Goal: Communication & Community: Answer question/provide support

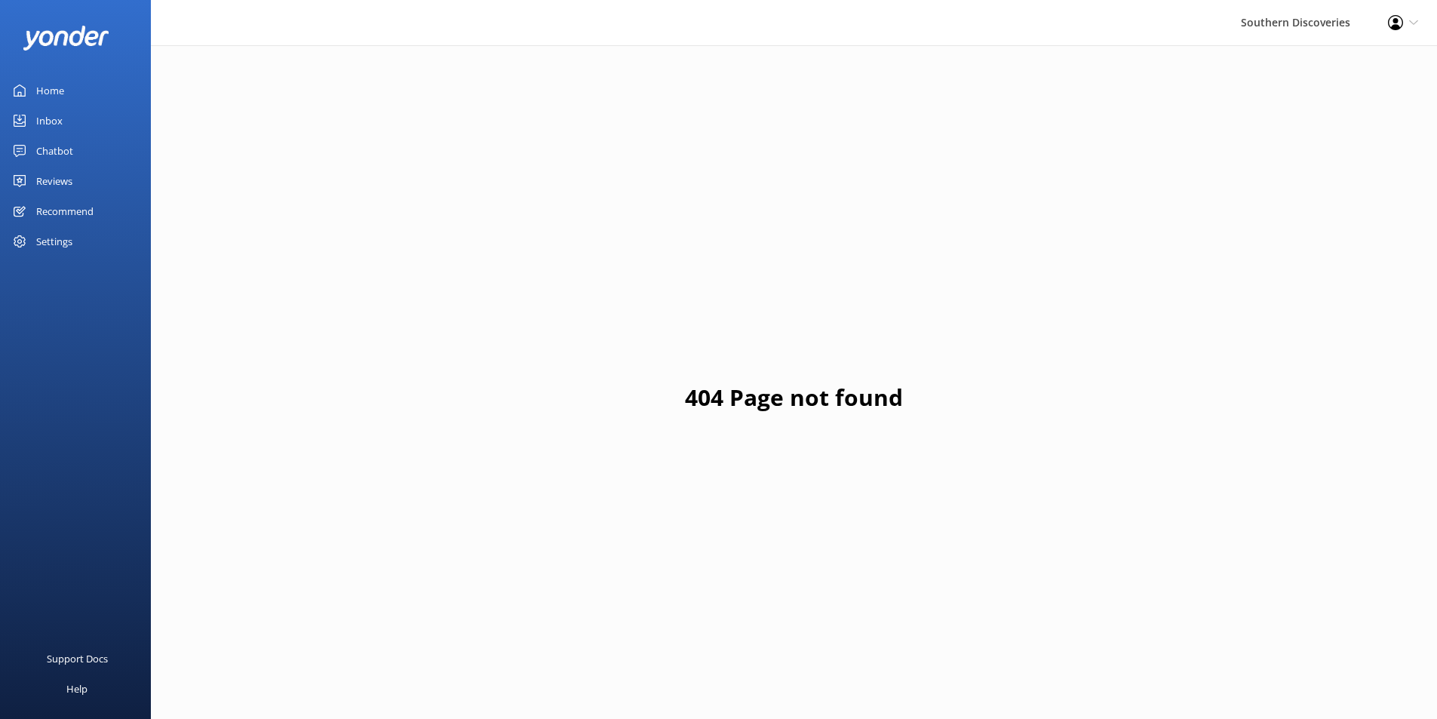
click at [72, 116] on link "Inbox" at bounding box center [75, 121] width 151 height 30
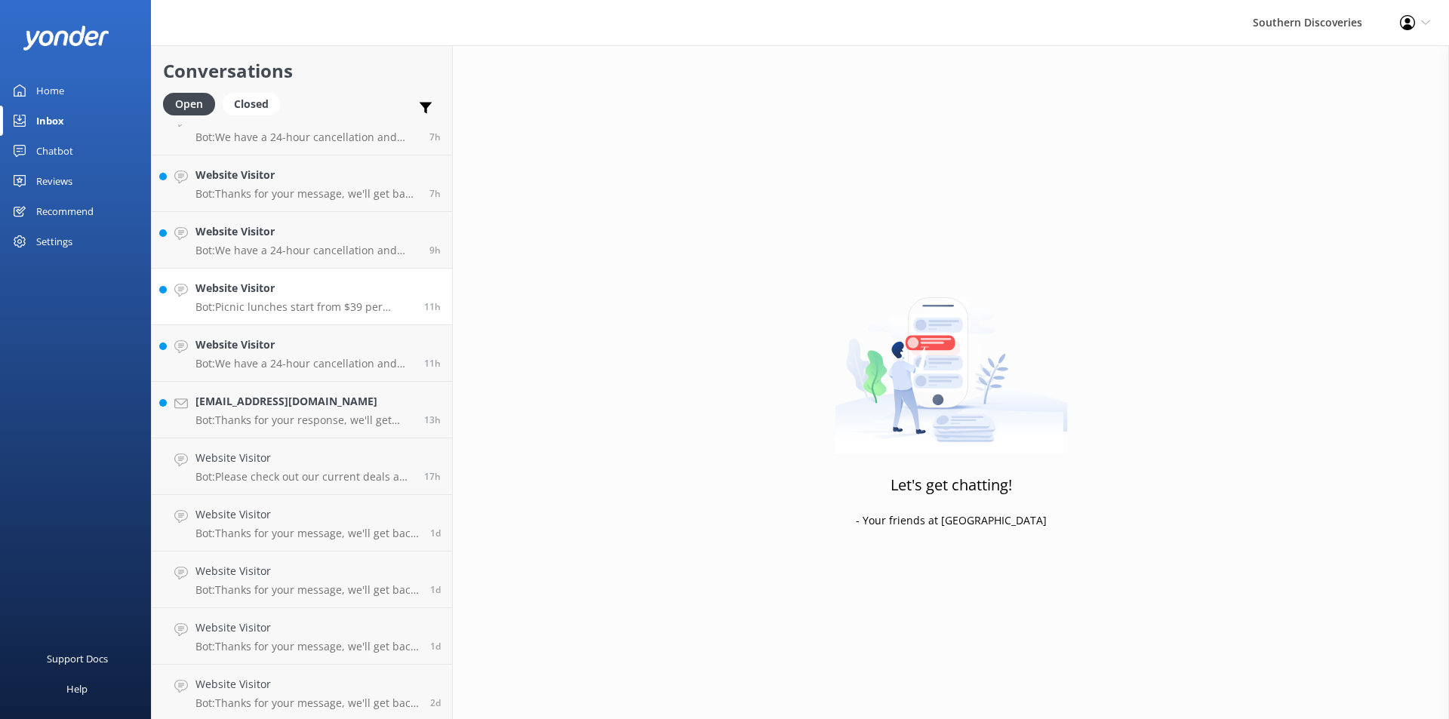
scroll to position [311, 0]
click at [332, 681] on h4 "Website Visitor" at bounding box center [306, 682] width 223 height 17
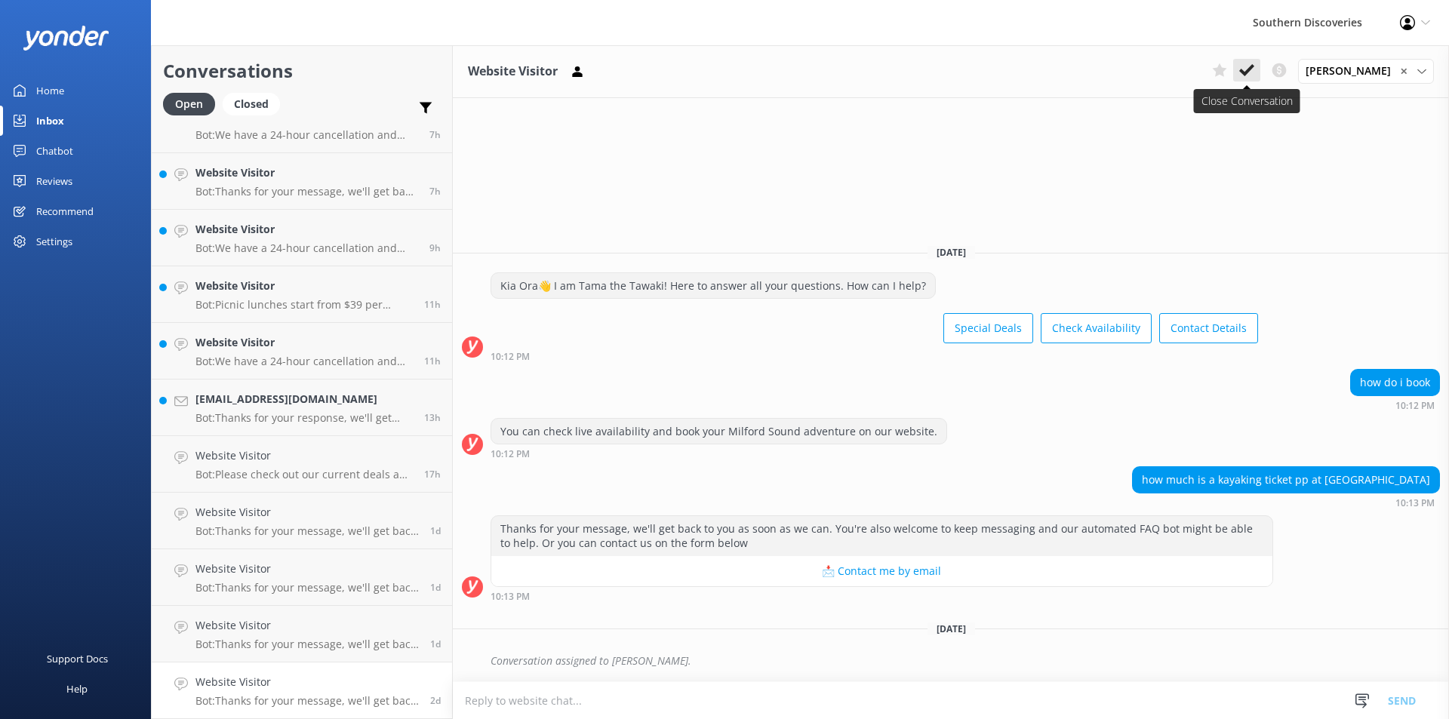
click at [1253, 62] on button at bounding box center [1246, 70] width 27 height 23
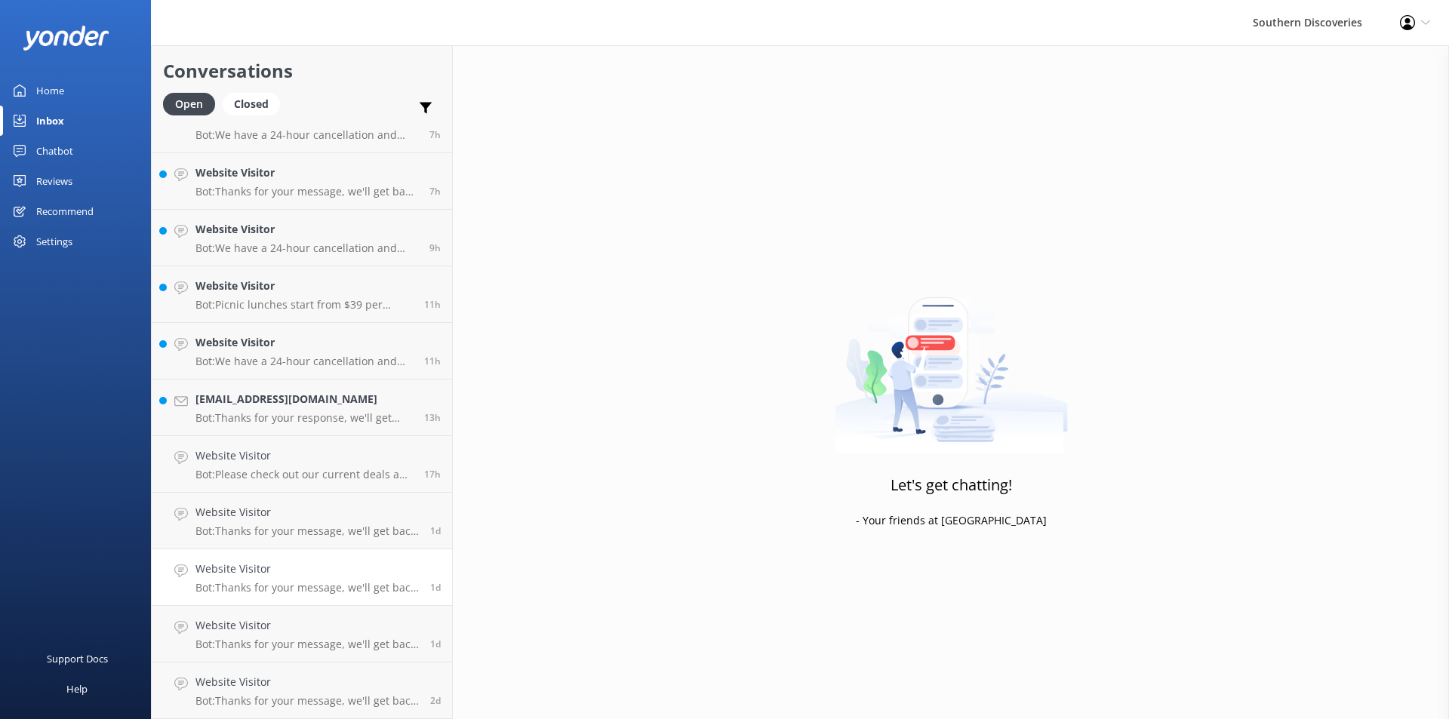
scroll to position [254, 0]
click at [275, 680] on h4 "Website Visitor" at bounding box center [306, 682] width 223 height 17
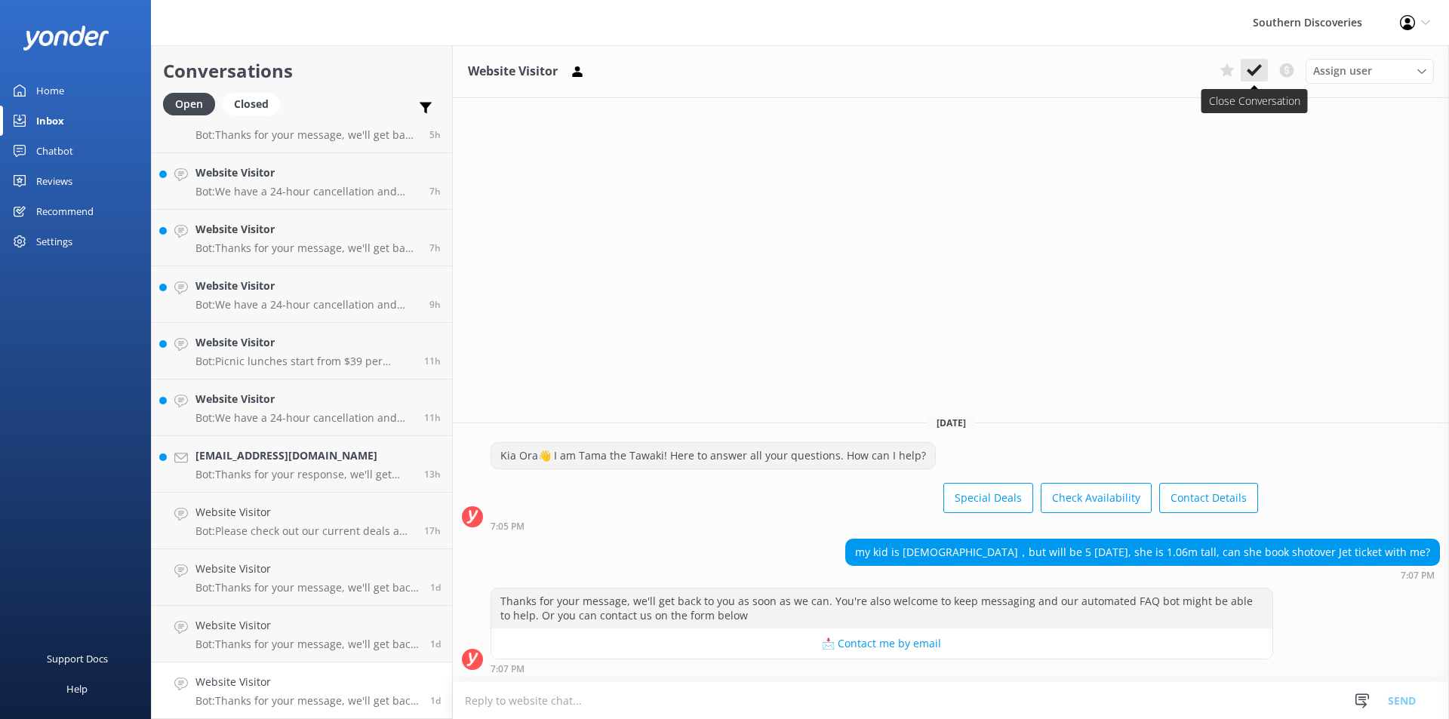
click at [1254, 73] on use at bounding box center [1254, 70] width 15 height 12
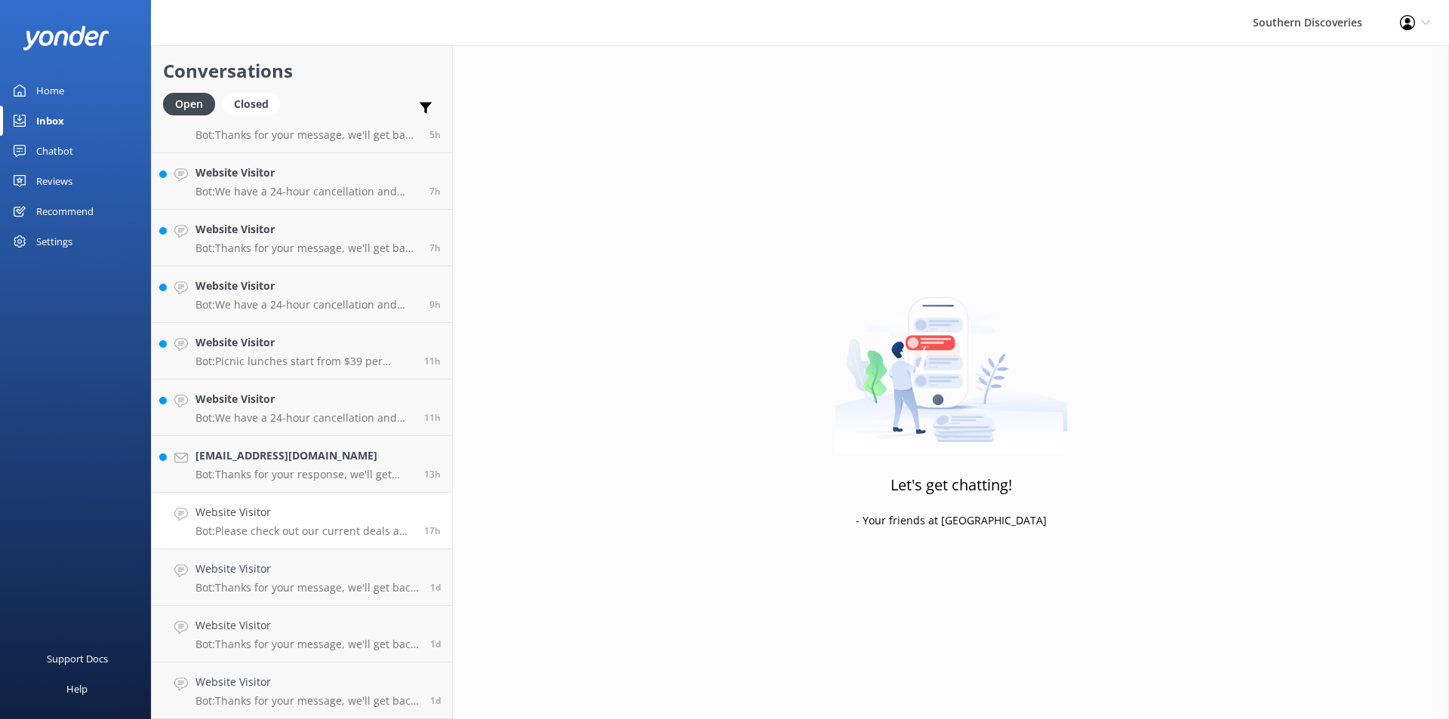
scroll to position [198, 0]
click at [299, 672] on link "Website Visitor Bot: Thanks for your message, we'll get back to you as soon as …" at bounding box center [302, 690] width 300 height 57
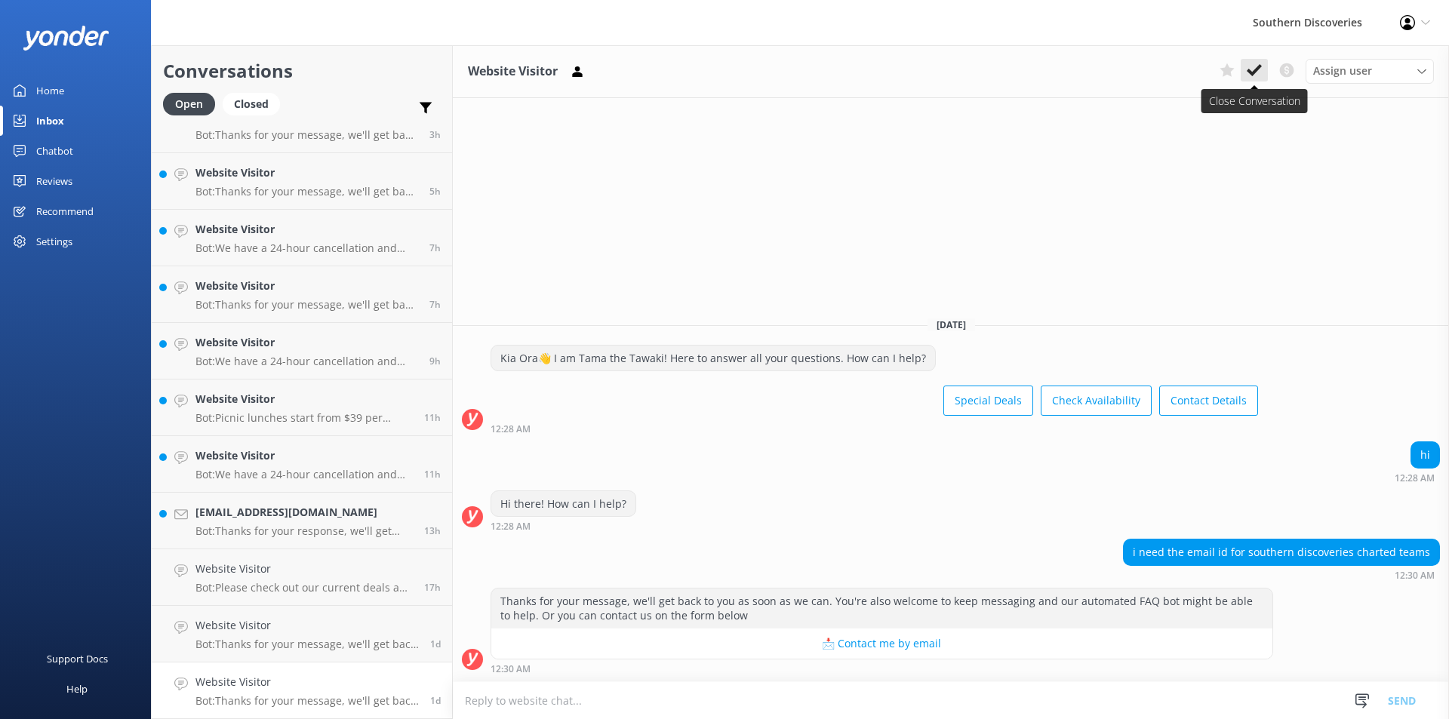
click at [1251, 75] on use at bounding box center [1254, 70] width 15 height 12
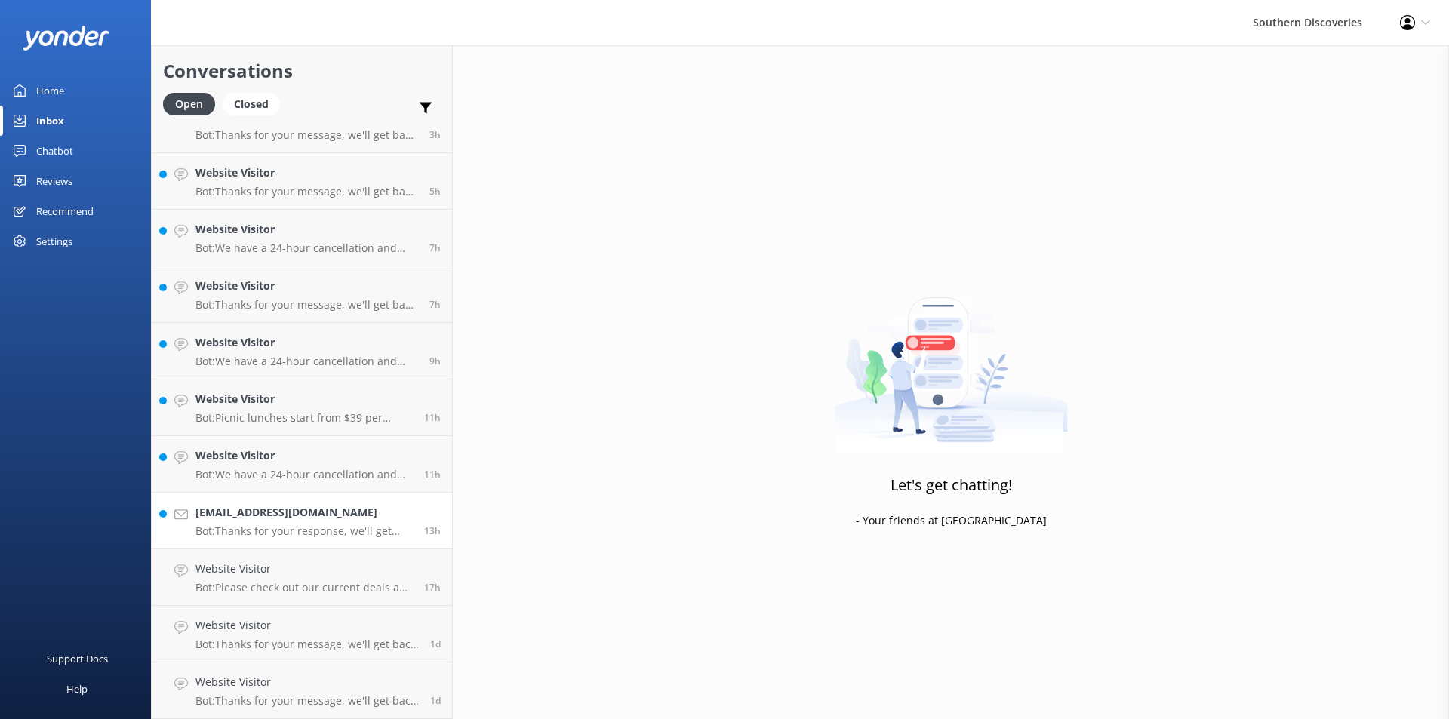
scroll to position [141, 0]
click at [302, 677] on h4 "Website Visitor" at bounding box center [306, 682] width 223 height 17
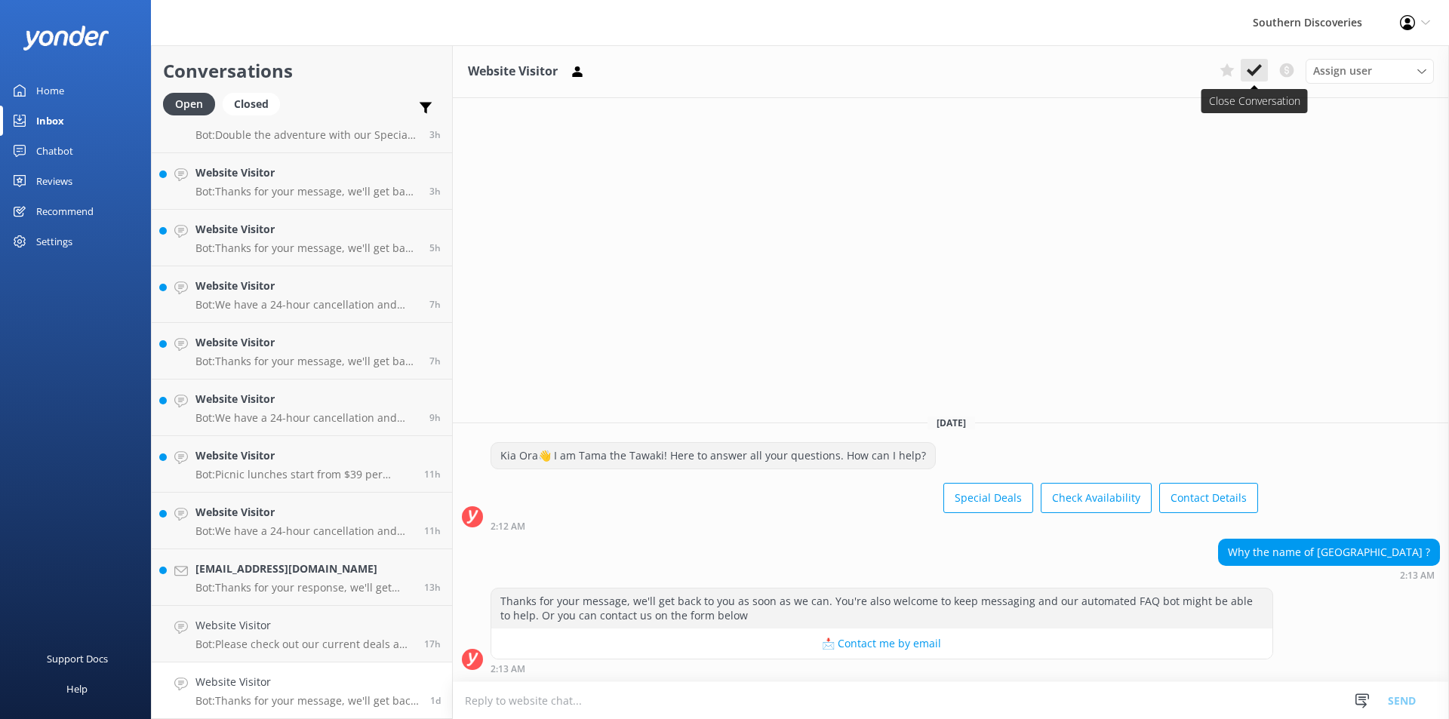
click at [1255, 67] on icon at bounding box center [1254, 70] width 15 height 15
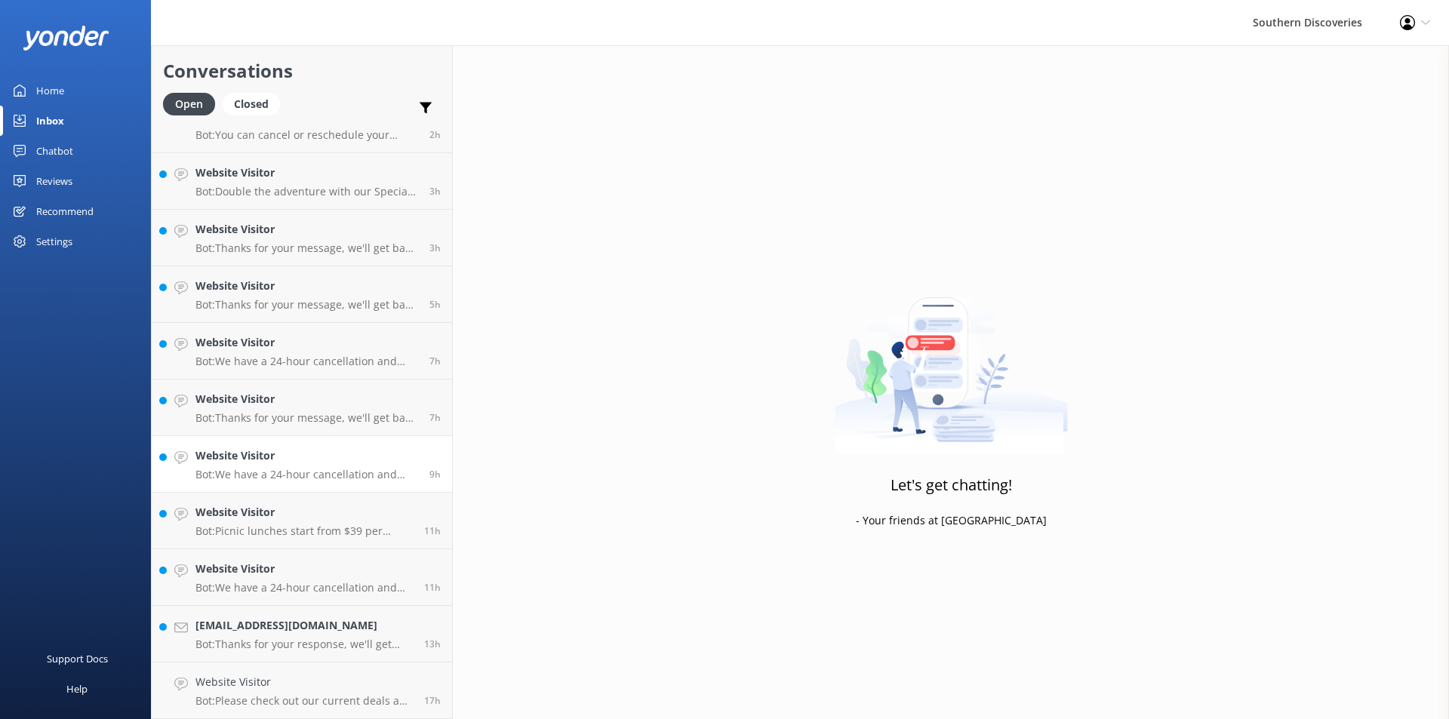
scroll to position [85, 0]
click at [272, 715] on link "Website Visitor Bot: Please check out our current deals and codes at [URL][DOMA…" at bounding box center [302, 690] width 300 height 57
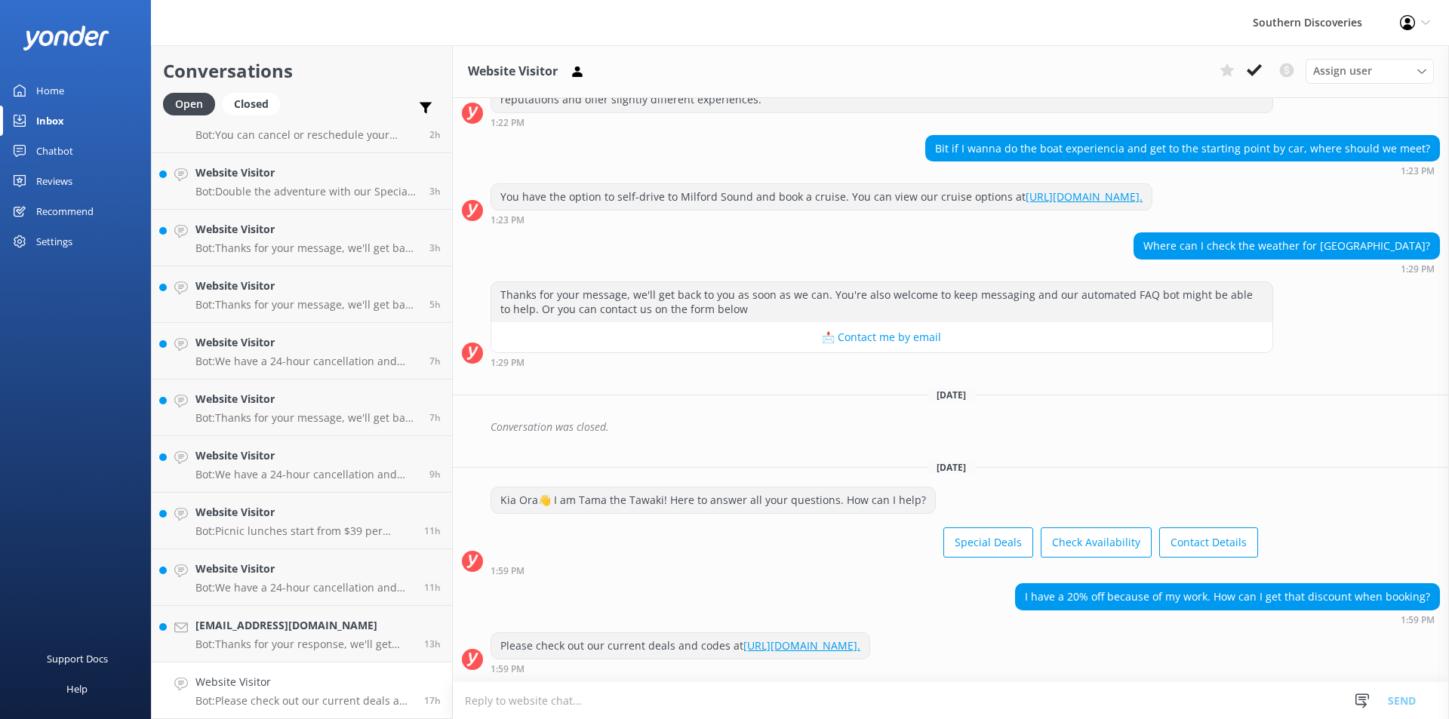
click at [267, 697] on p "Bot: Please check out our current deals and codes at [URL][DOMAIN_NAME]." at bounding box center [303, 701] width 217 height 14
click at [1258, 72] on icon at bounding box center [1254, 70] width 15 height 15
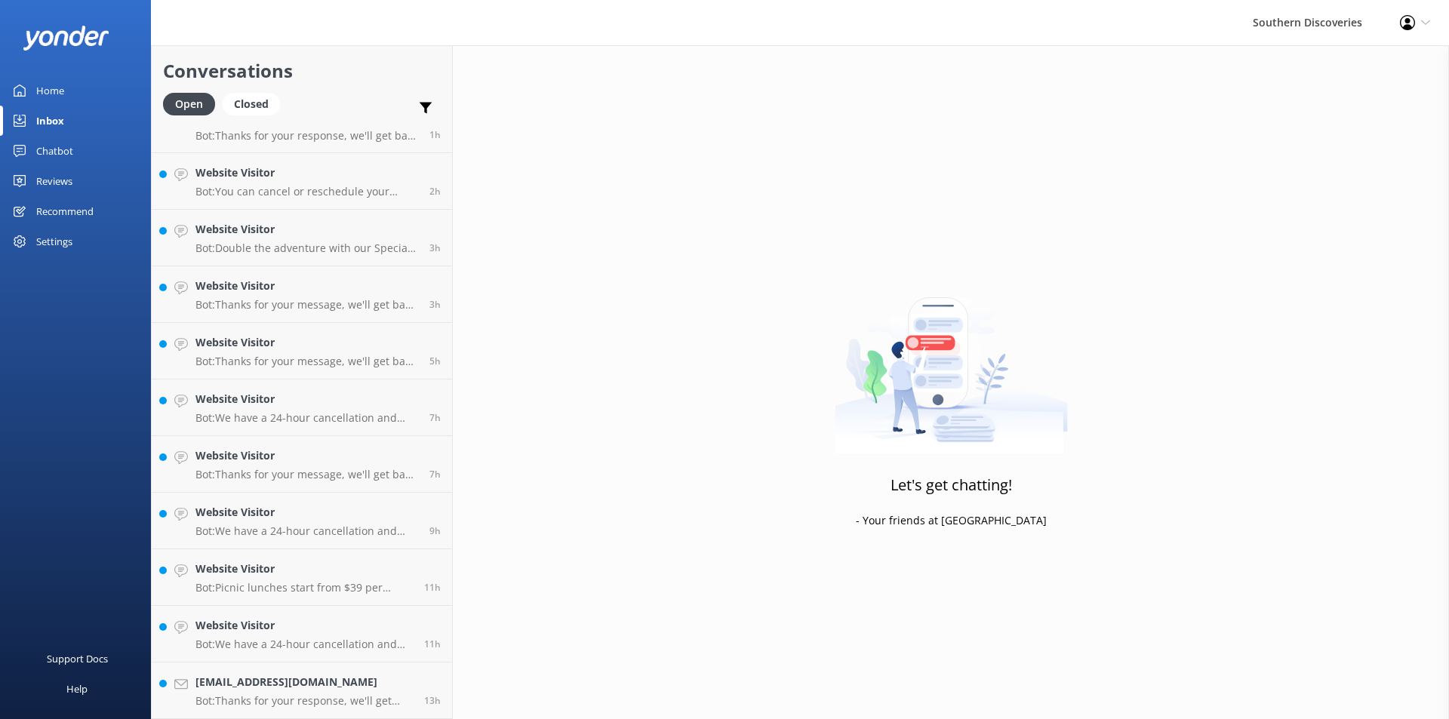
scroll to position [28, 0]
click at [319, 681] on h4 "[EMAIL_ADDRESS][DOMAIN_NAME]" at bounding box center [303, 682] width 217 height 17
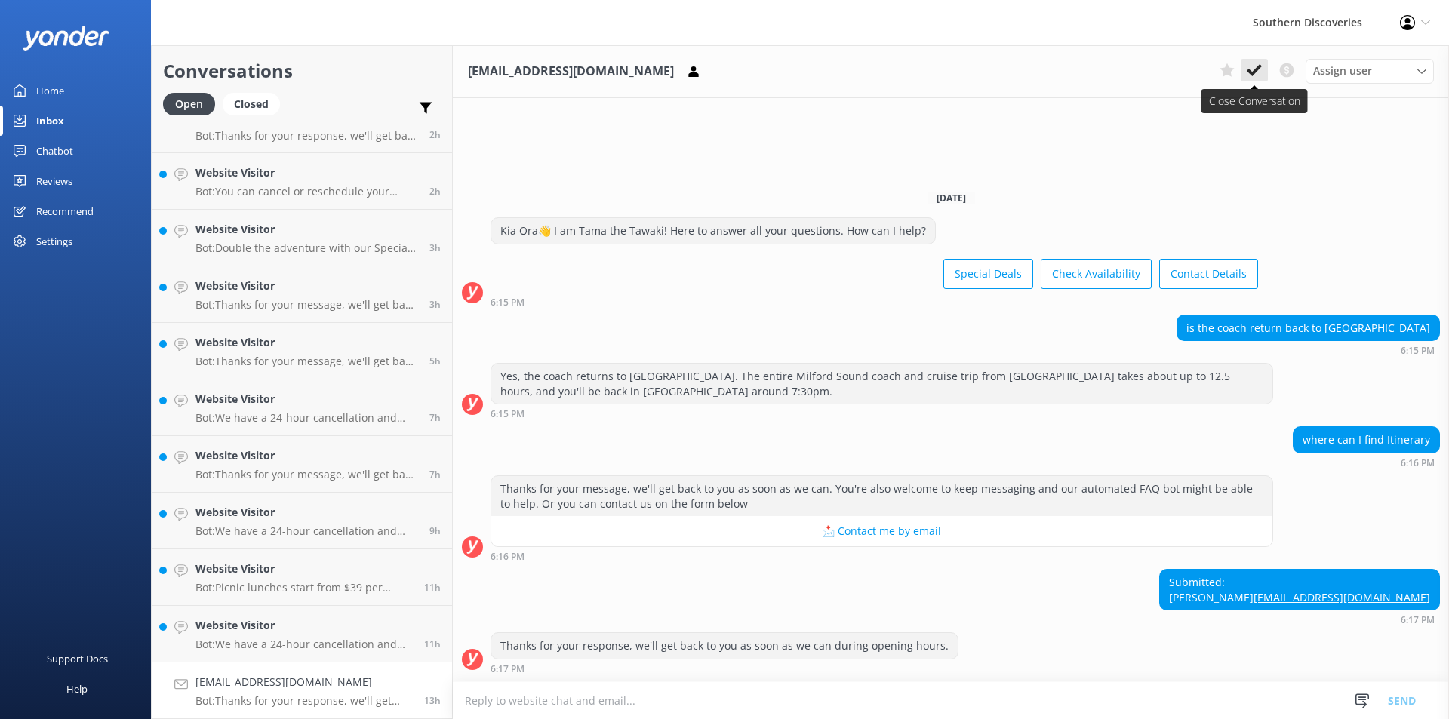
click at [1253, 72] on use at bounding box center [1254, 70] width 15 height 12
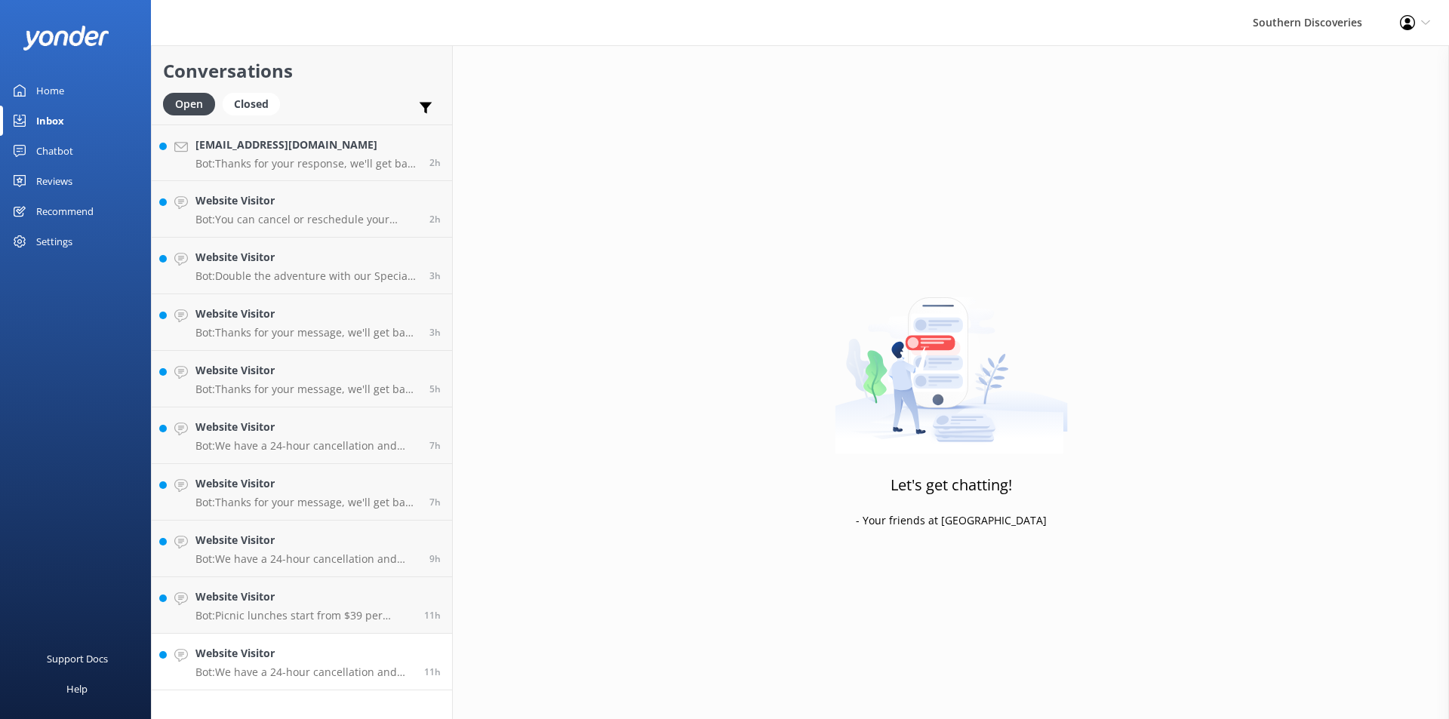
click at [337, 664] on div "Website Visitor Bot: We have a 24-hour cancellation and amendment policy. To ca…" at bounding box center [303, 661] width 217 height 33
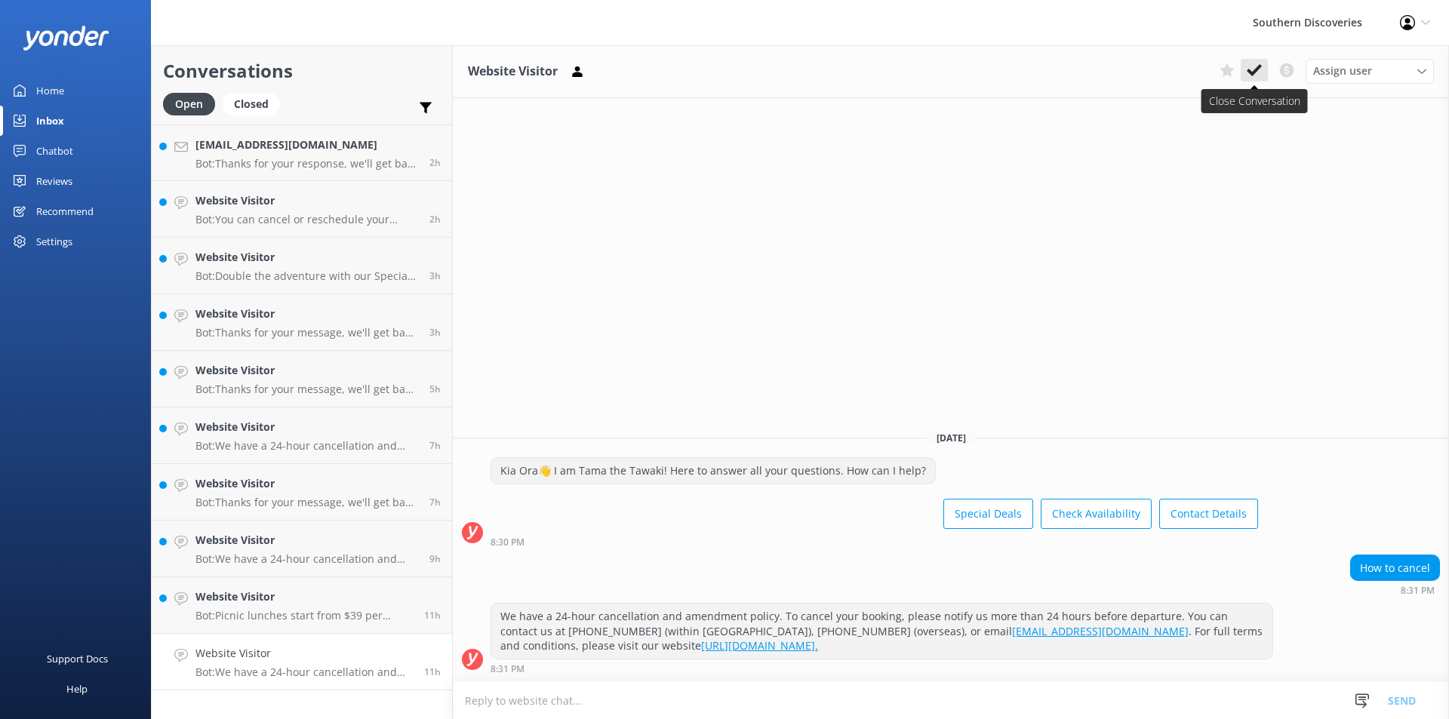
click at [1250, 70] on icon at bounding box center [1254, 70] width 15 height 15
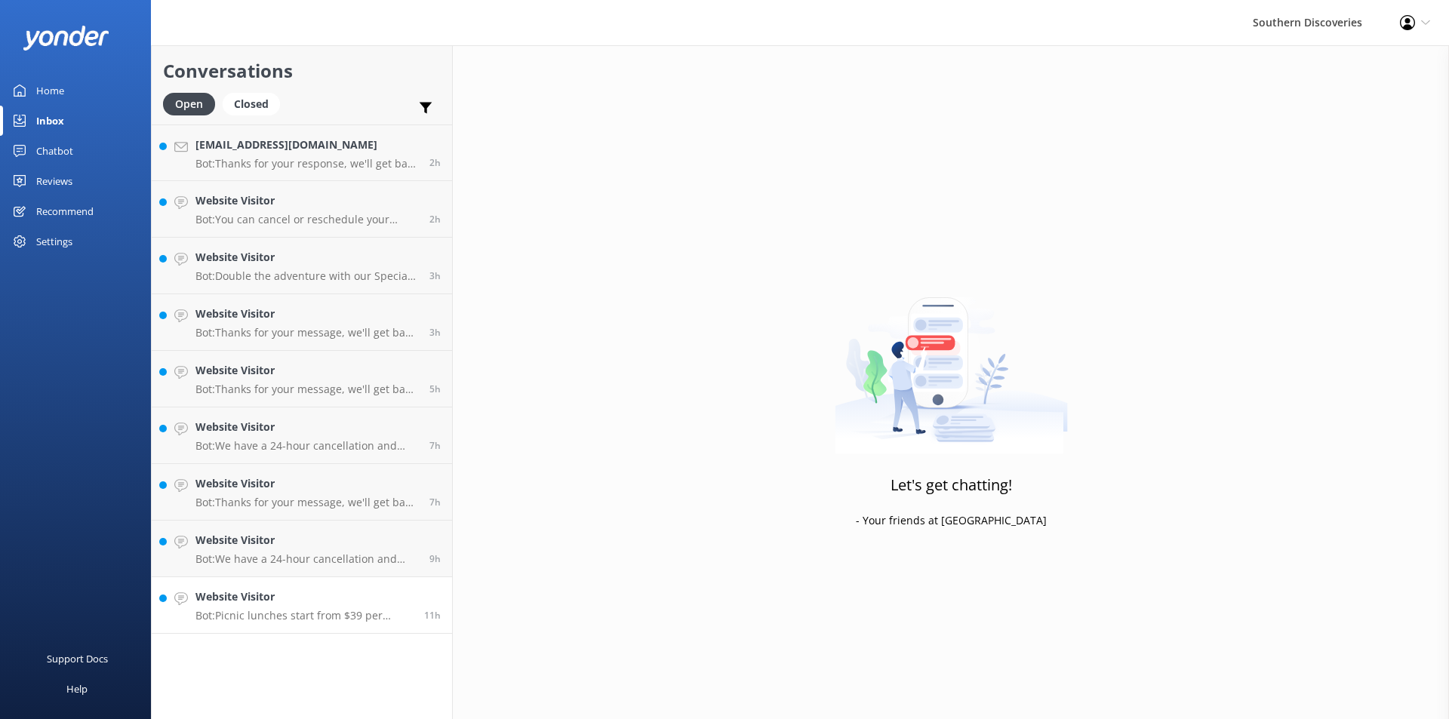
click at [310, 630] on link "Website Visitor Bot: Picnic lunches start from $39 per person, or $30 per perso…" at bounding box center [302, 605] width 300 height 57
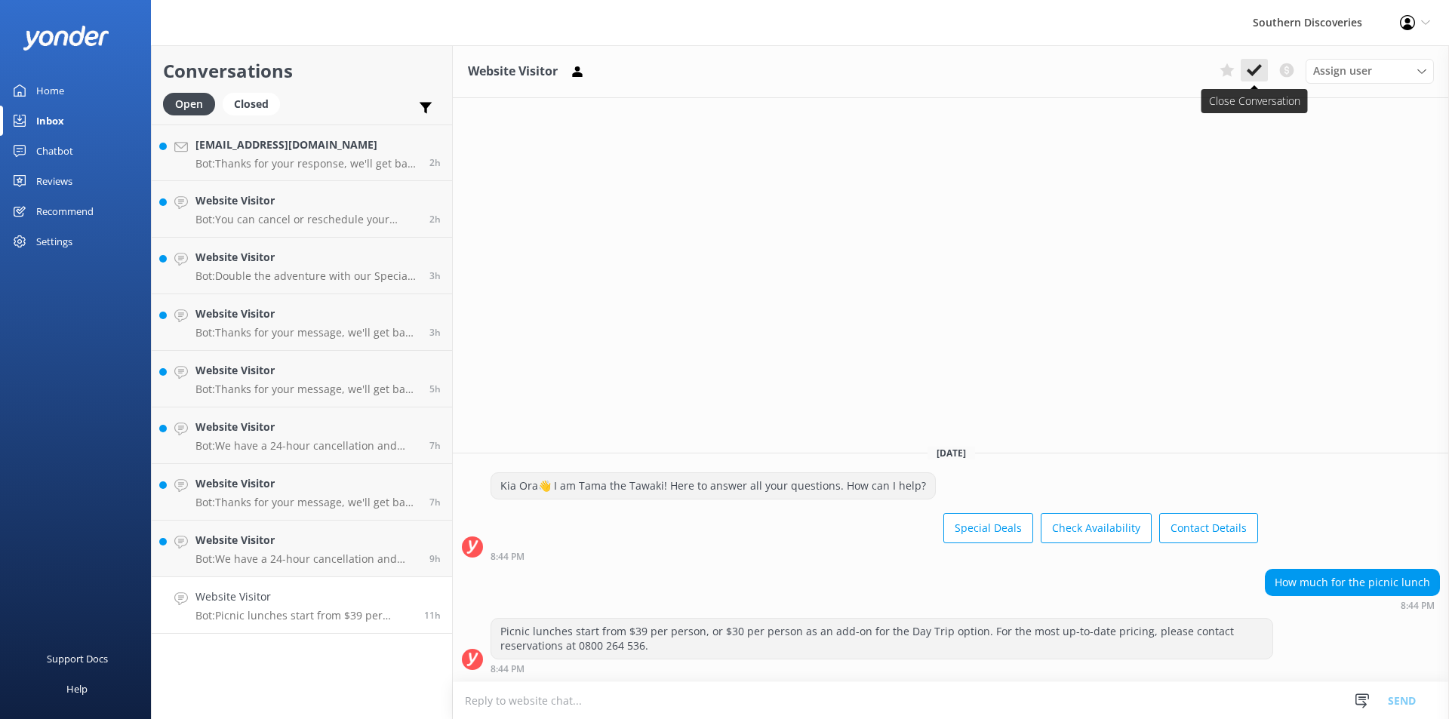
click at [1256, 70] on use at bounding box center [1254, 70] width 15 height 12
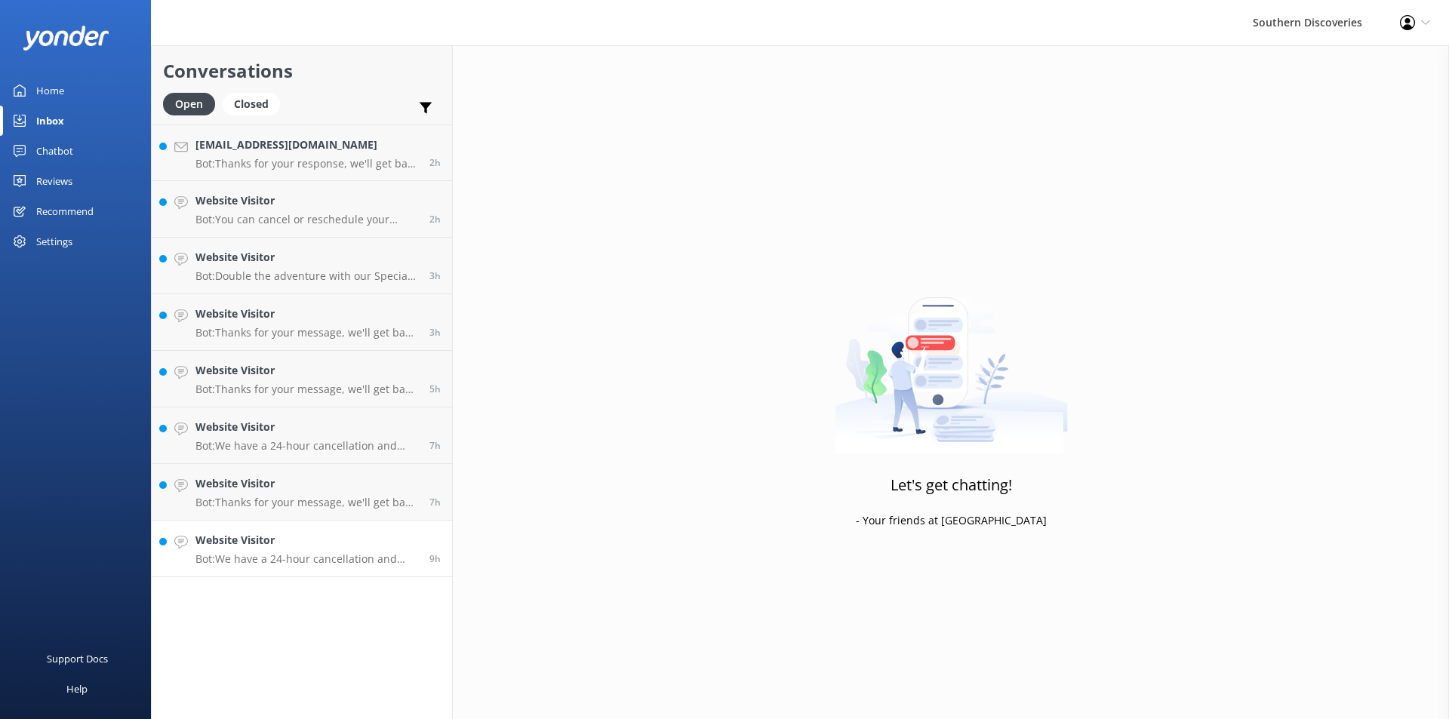
click at [361, 558] on p "Bot: We have a 24-hour cancellation and amendment policy. If you notify us more…" at bounding box center [306, 559] width 223 height 14
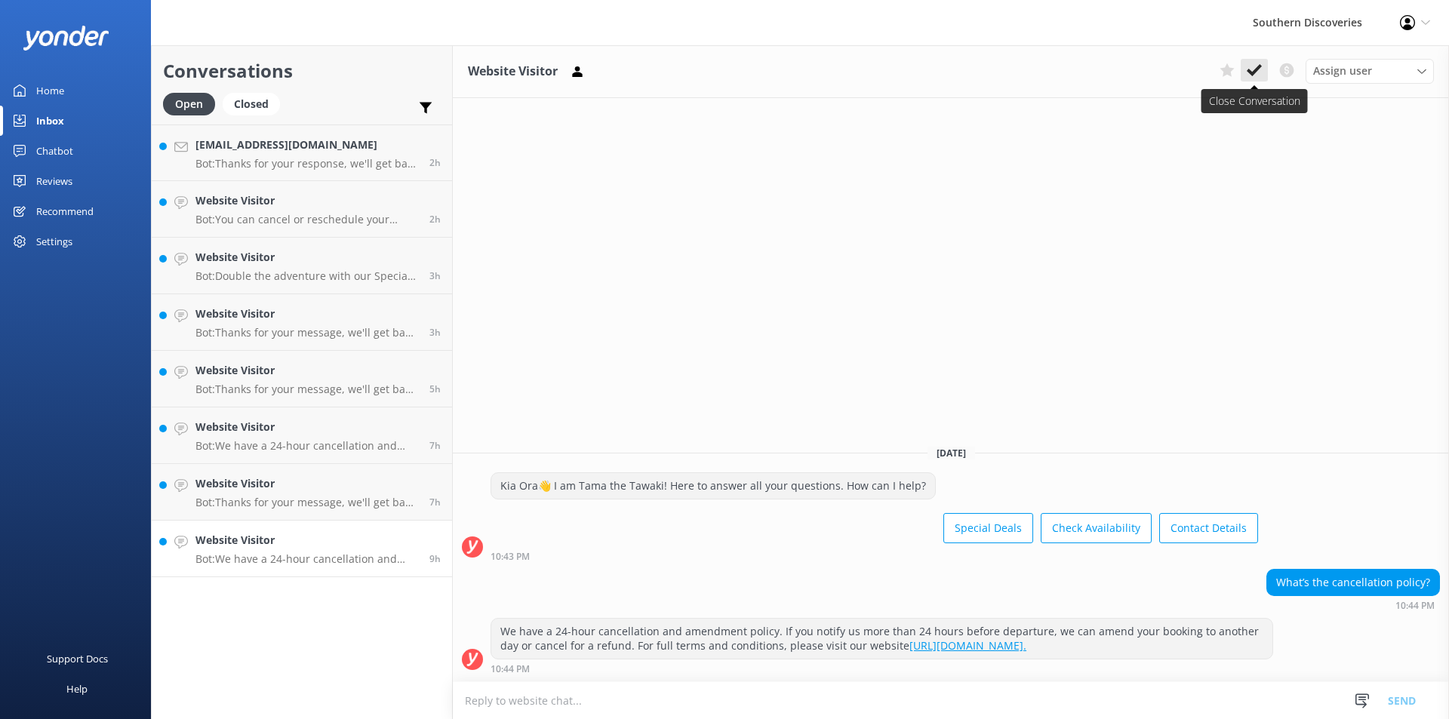
click at [1257, 60] on button at bounding box center [1253, 70] width 27 height 23
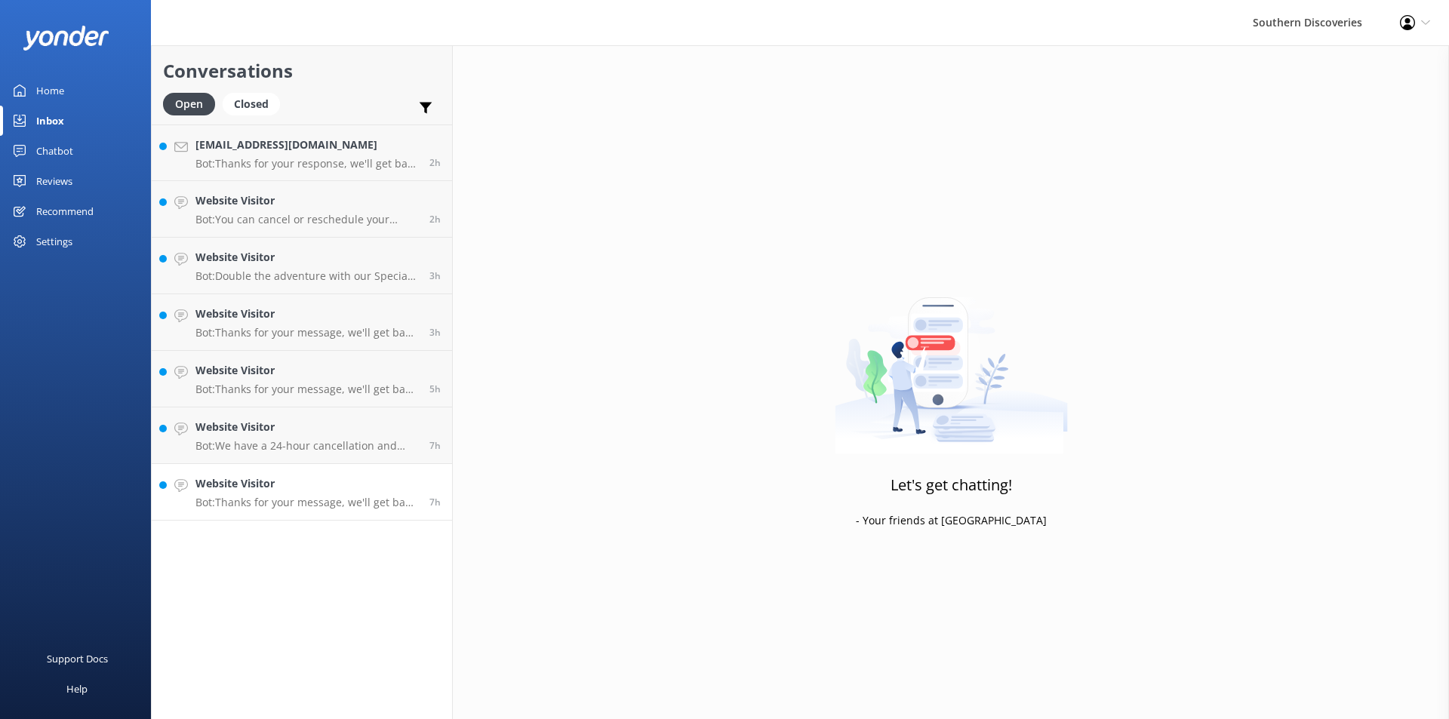
click at [241, 495] on div "Website Visitor Bot: Thanks for your message, we'll get back to you as soon as …" at bounding box center [306, 491] width 223 height 33
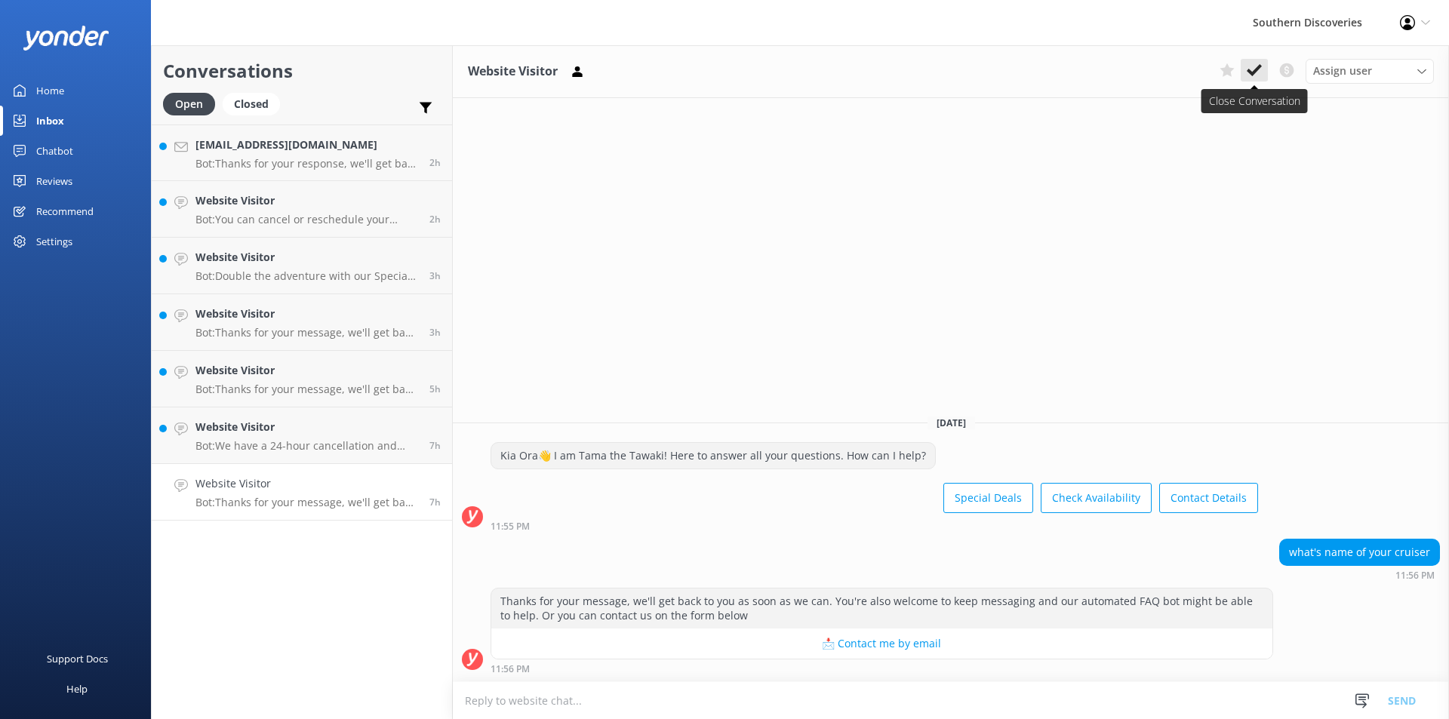
click at [1260, 70] on icon at bounding box center [1254, 70] width 15 height 15
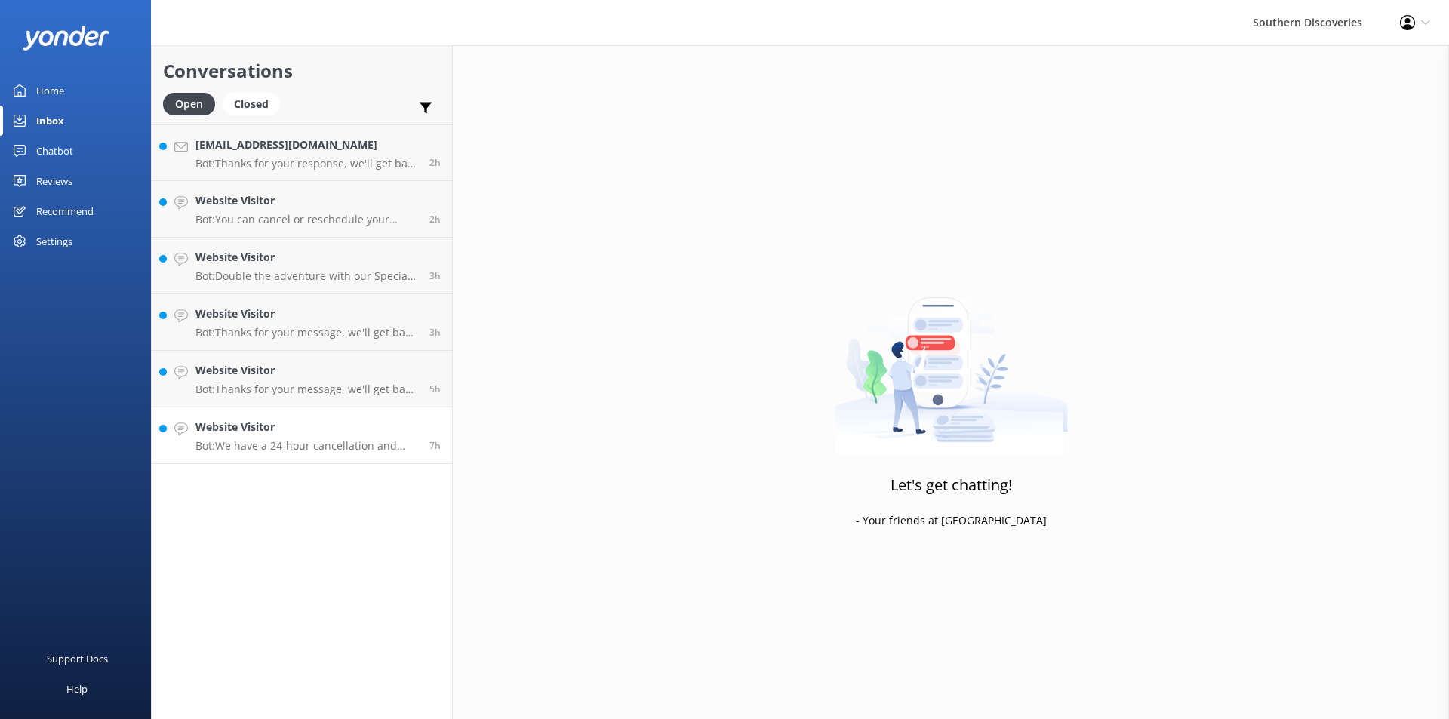
click at [342, 435] on h4 "Website Visitor" at bounding box center [306, 427] width 223 height 17
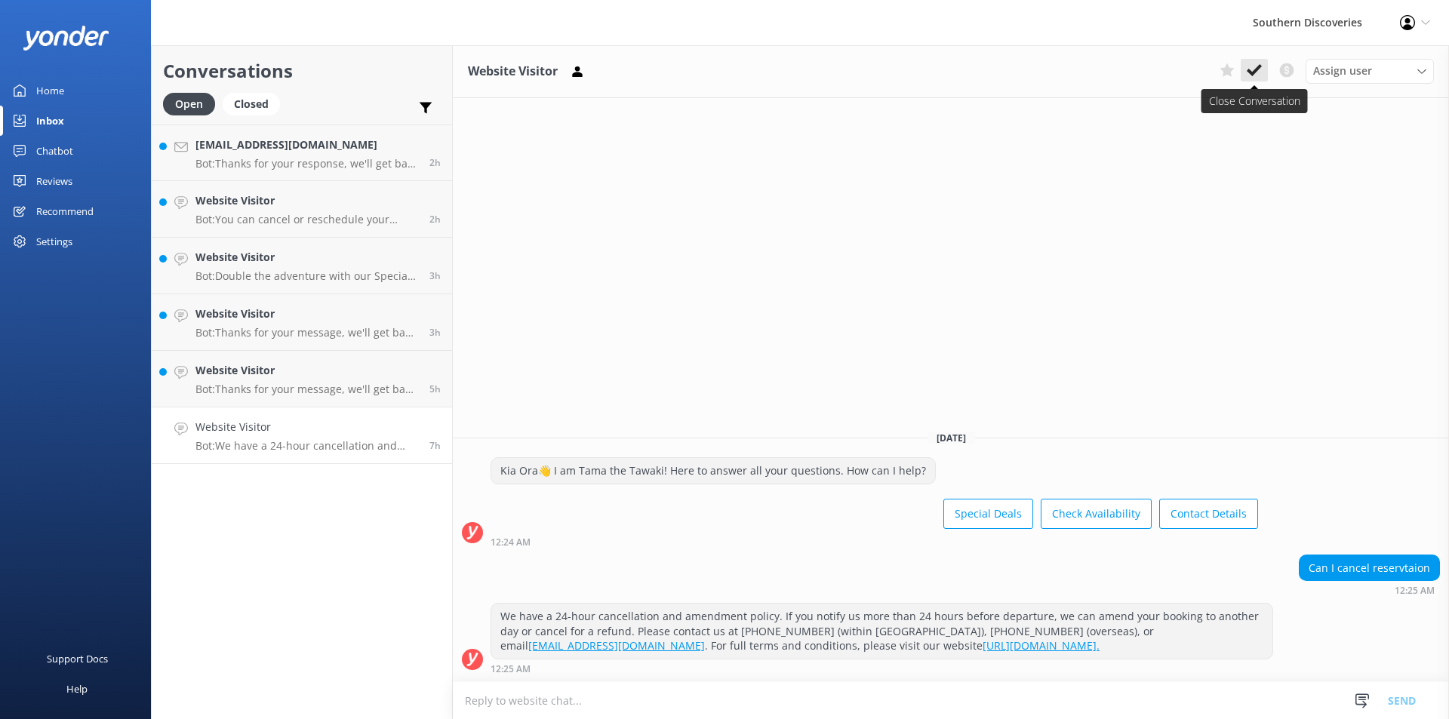
click at [1255, 72] on use at bounding box center [1254, 70] width 15 height 12
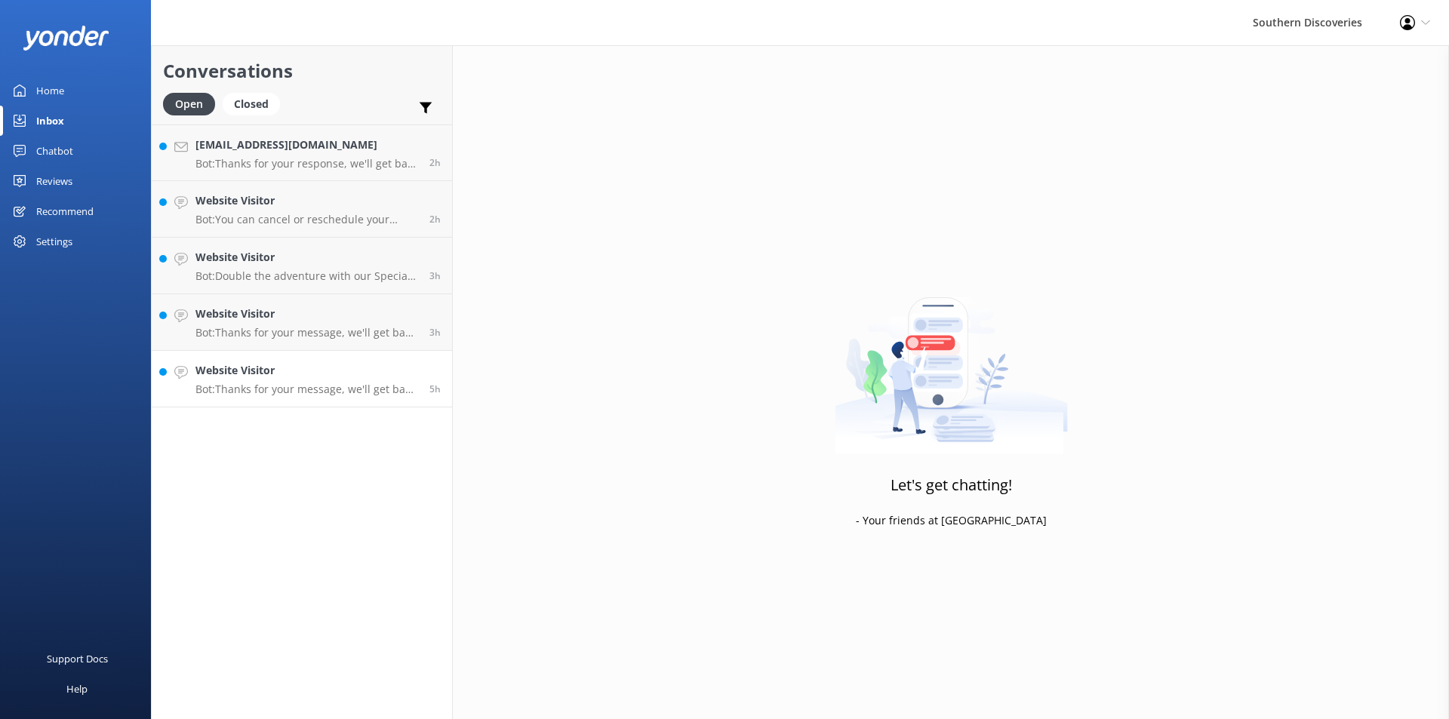
click at [328, 367] on h4 "Website Visitor" at bounding box center [306, 370] width 223 height 17
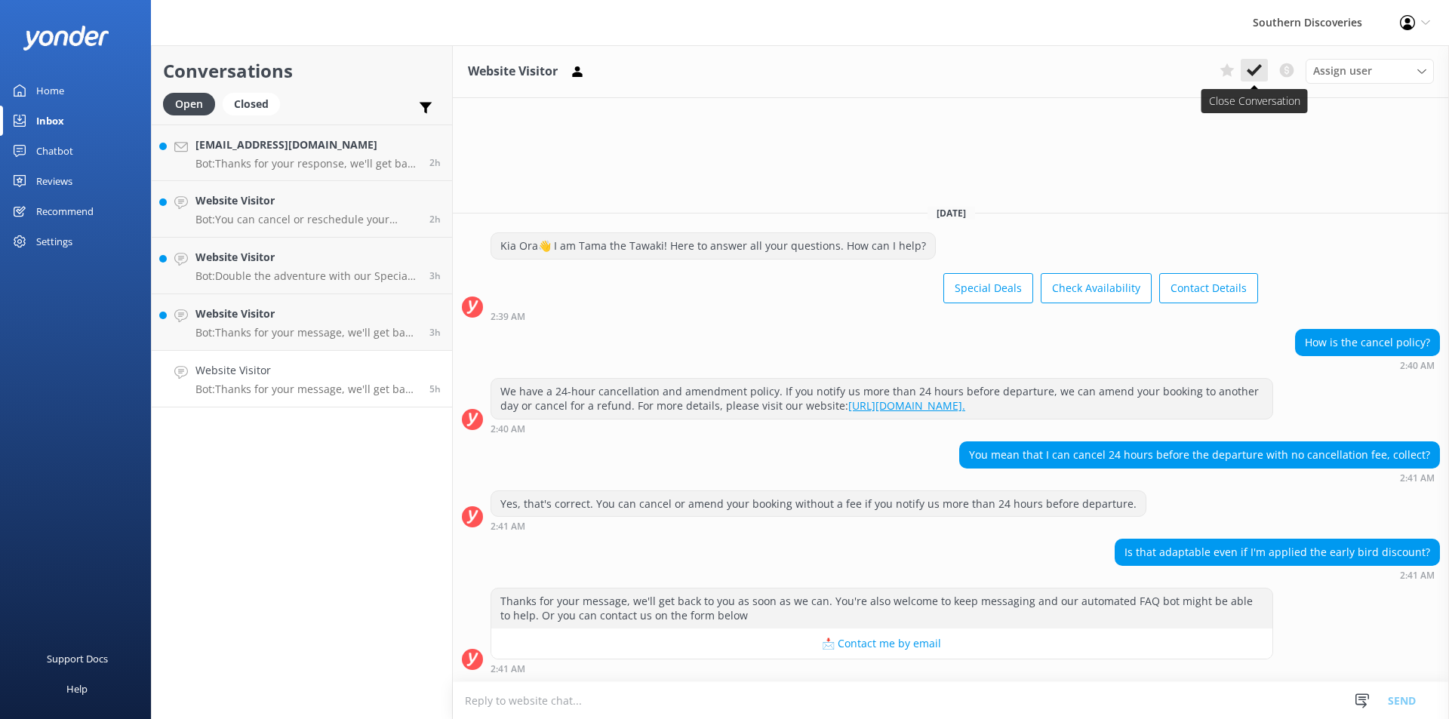
click at [1253, 69] on icon at bounding box center [1254, 70] width 15 height 15
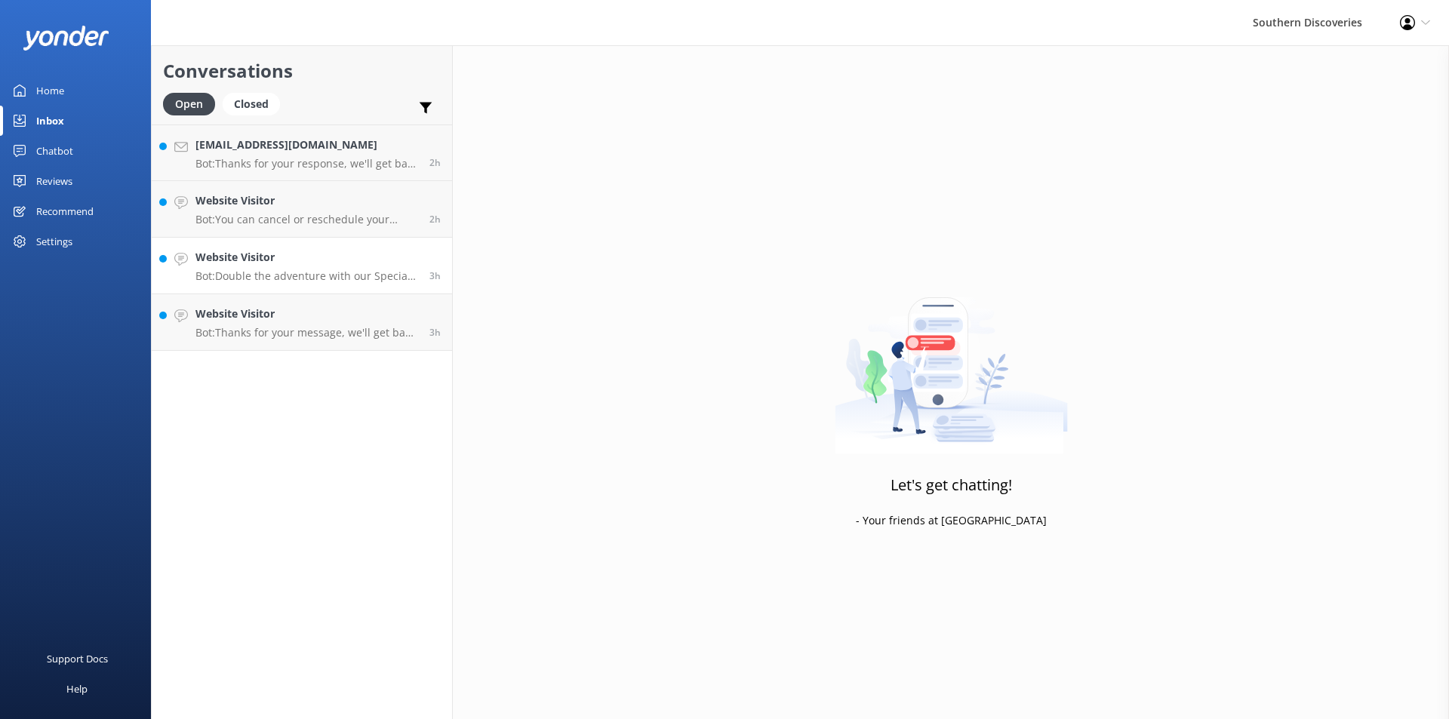
click at [333, 276] on p "Bot: Double the adventure with our Special Deals! Visit [URL][DOMAIN_NAME]." at bounding box center [306, 276] width 223 height 14
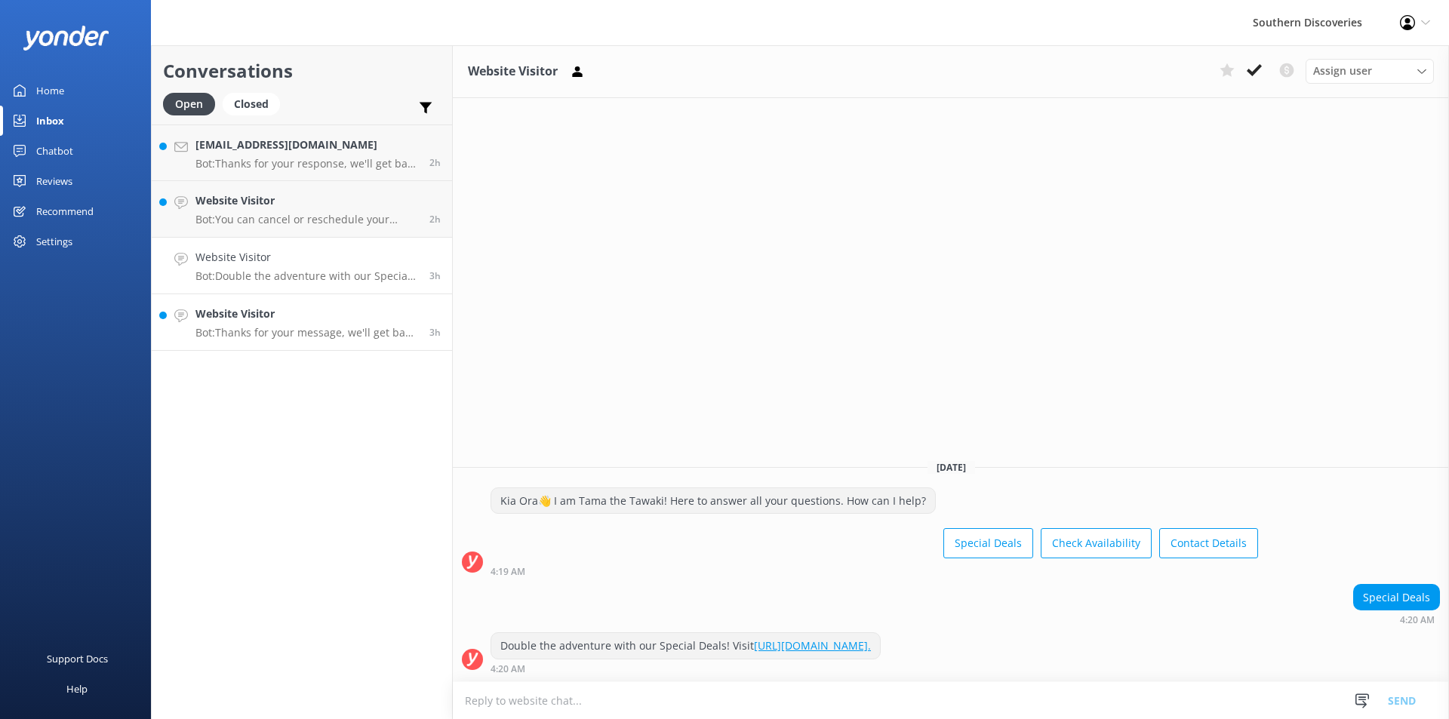
click at [328, 319] on h4 "Website Visitor" at bounding box center [306, 314] width 223 height 17
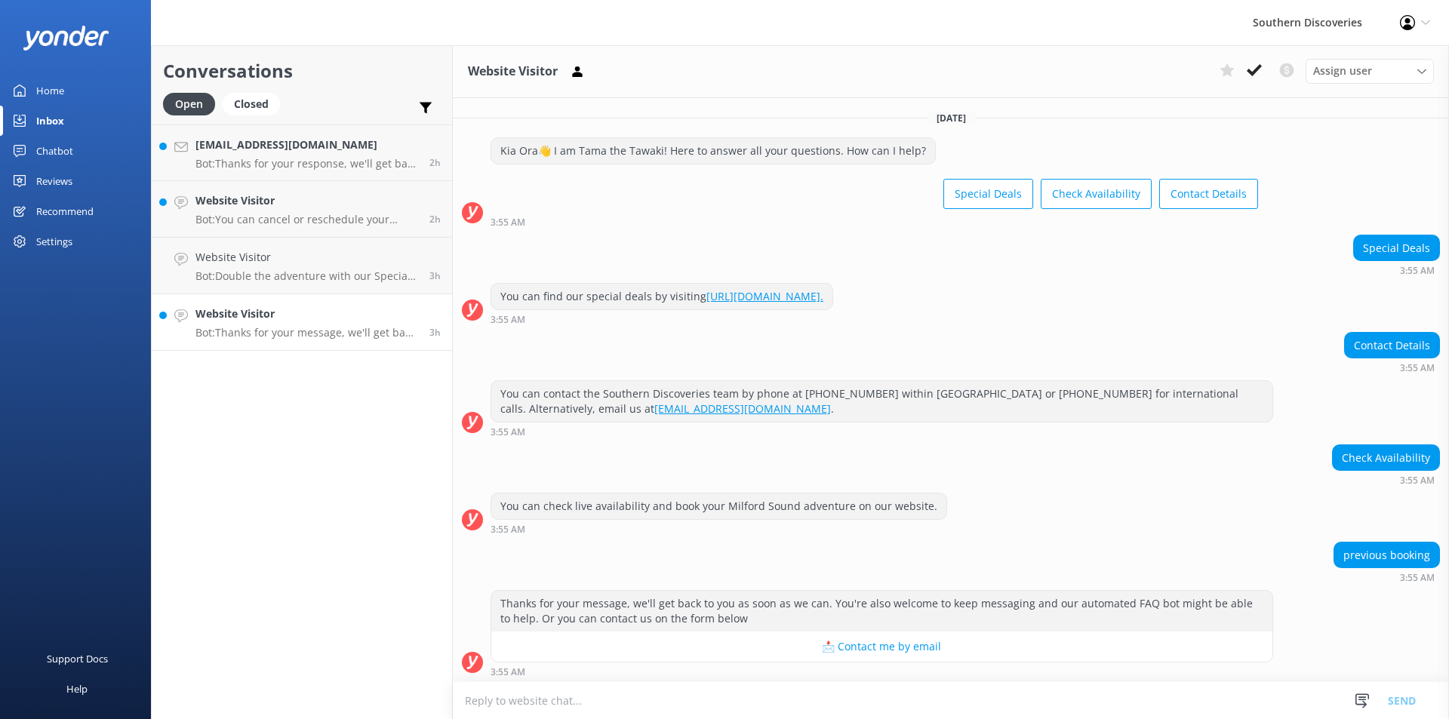
scroll to position [3, 0]
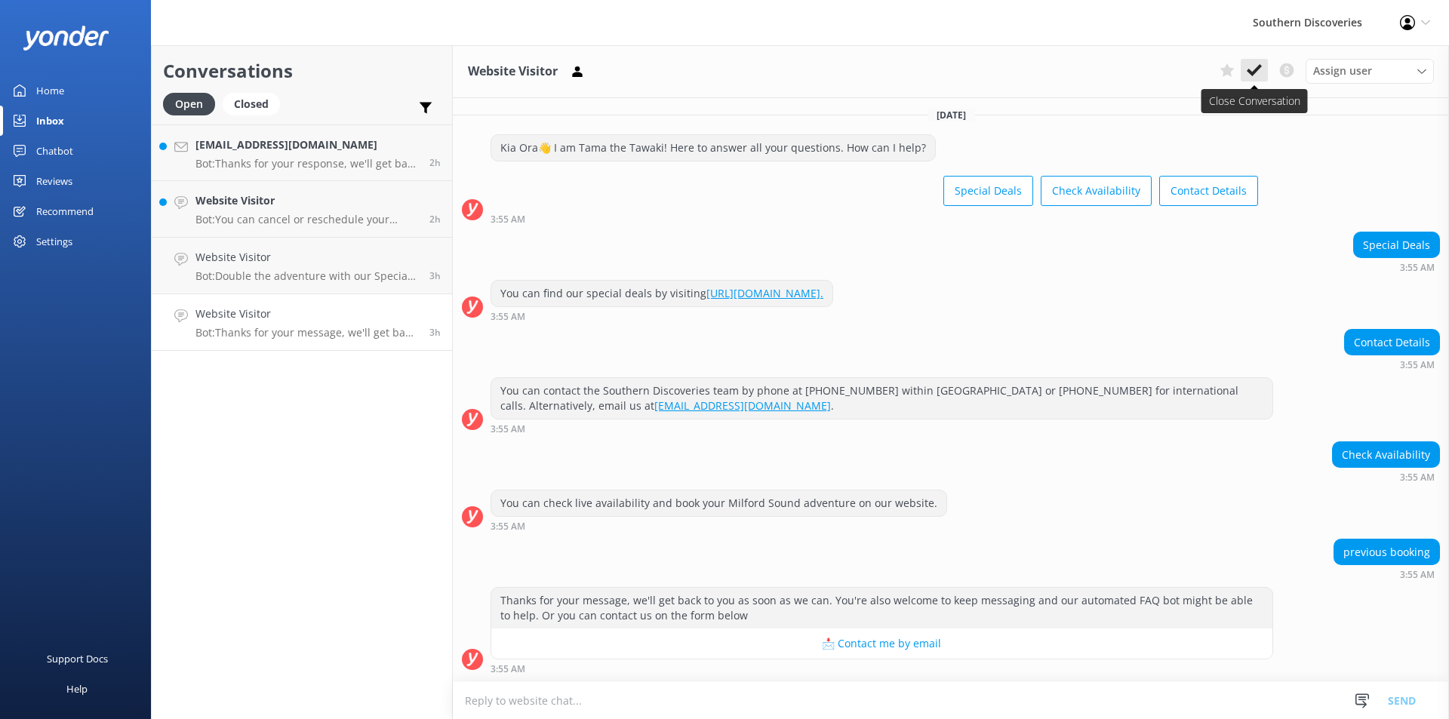
click at [1259, 72] on icon at bounding box center [1254, 70] width 15 height 15
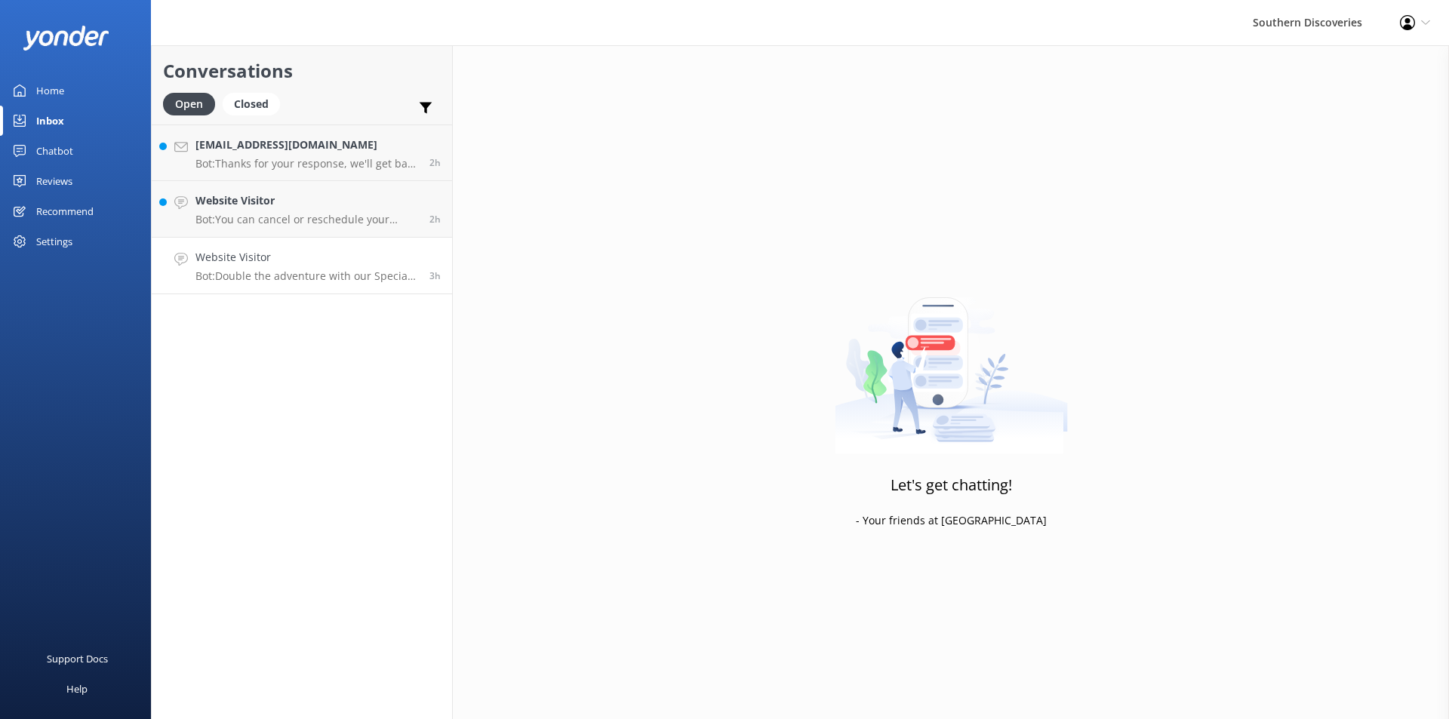
click at [275, 288] on link "Website Visitor Bot: Double the adventure with our Special Deals! Visit [URL][D…" at bounding box center [302, 266] width 300 height 57
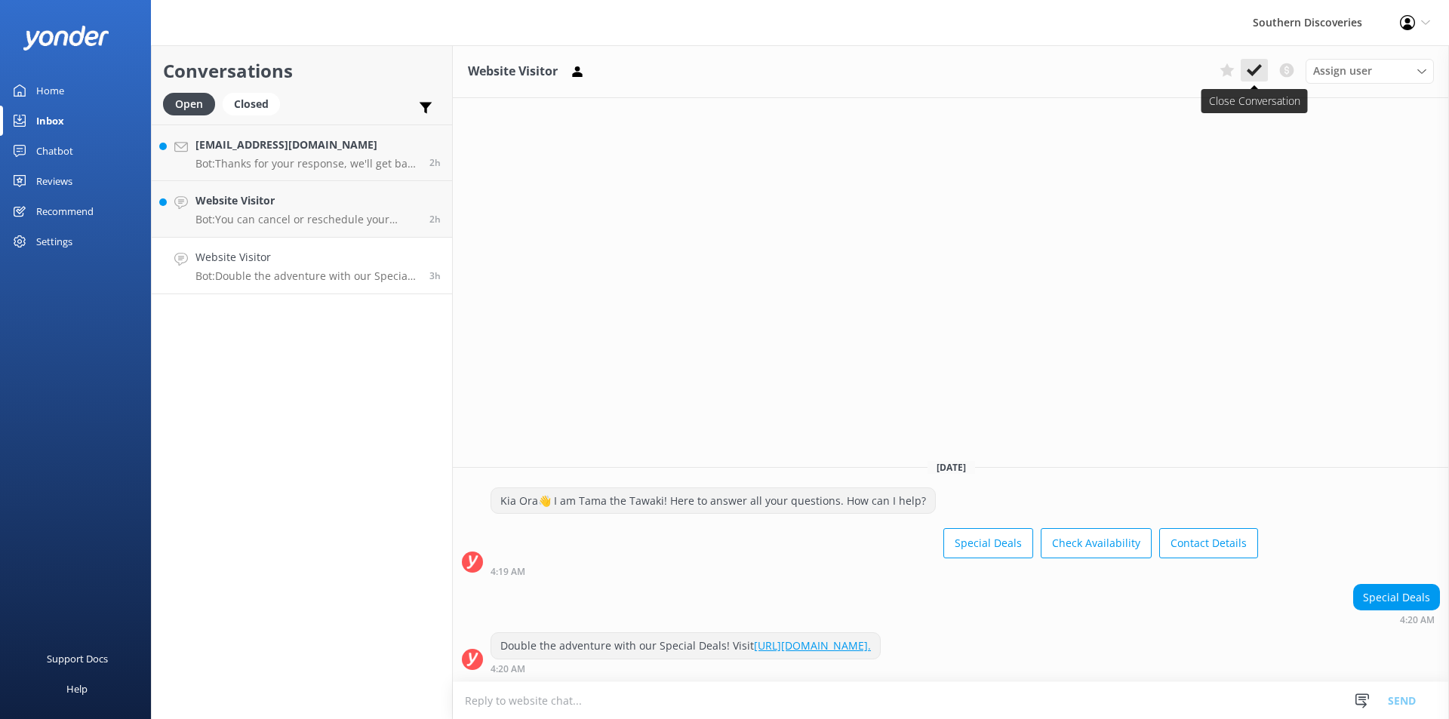
click at [1248, 66] on icon at bounding box center [1254, 70] width 15 height 15
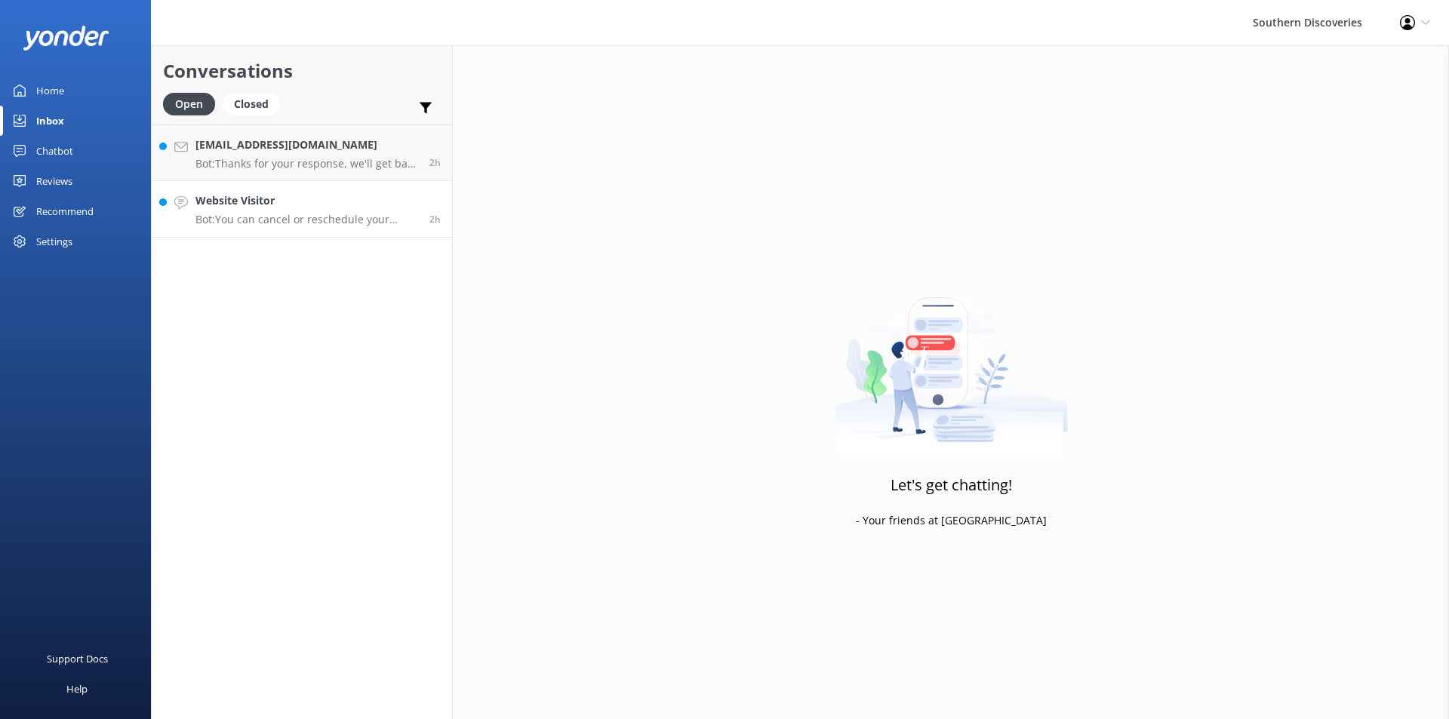
click at [323, 213] on p "Bot: You can cancel or reschedule your booking as long as you notify us more th…" at bounding box center [306, 220] width 223 height 14
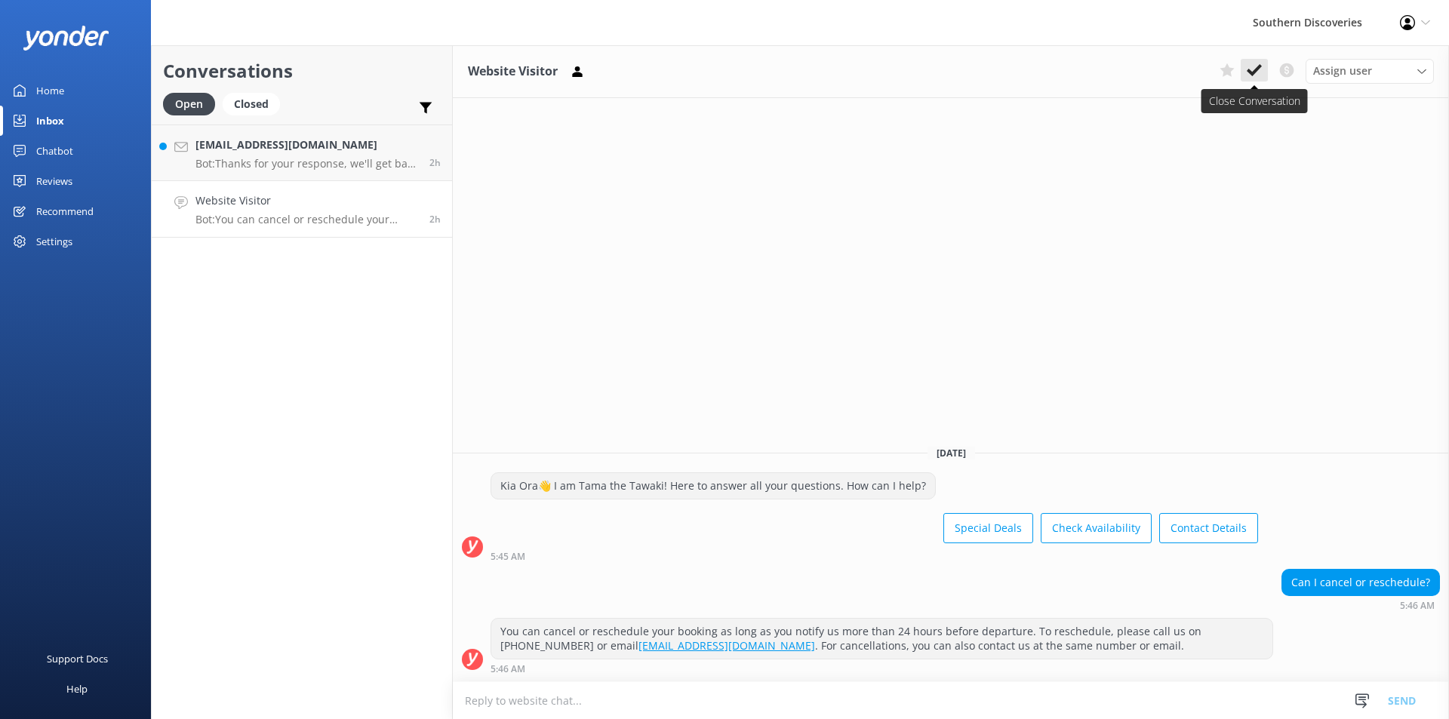
click at [1253, 69] on icon at bounding box center [1254, 70] width 15 height 15
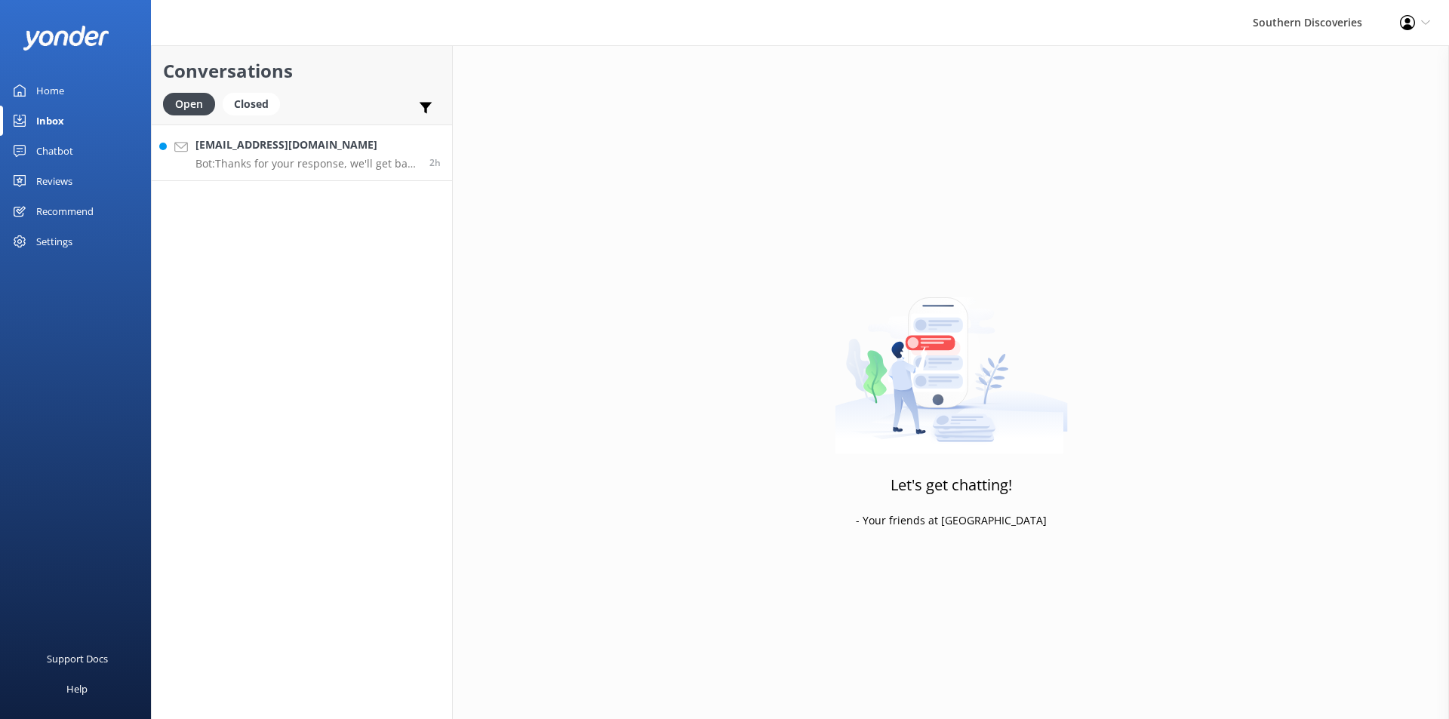
click at [351, 163] on p "Bot: Thanks for your response, we'll get back to you as soon as we can during o…" at bounding box center [306, 164] width 223 height 14
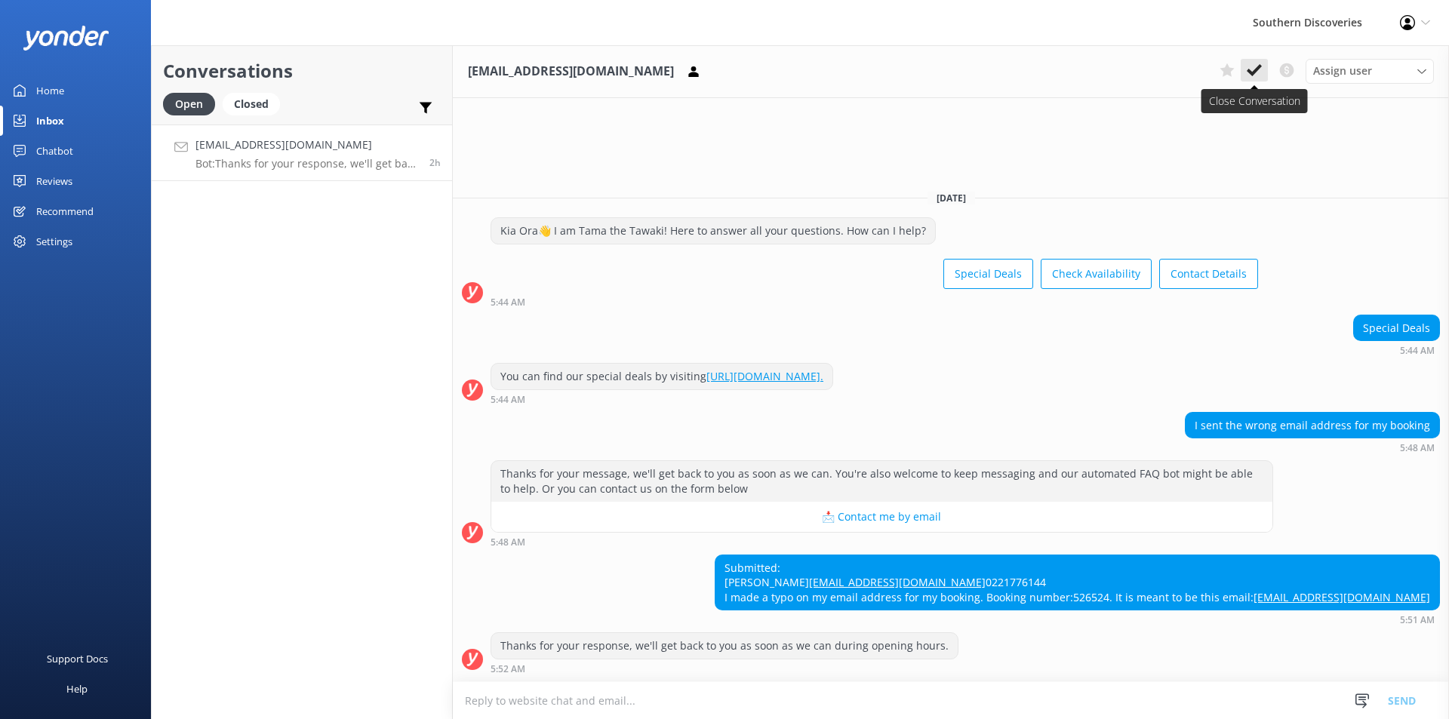
click at [1256, 63] on icon at bounding box center [1254, 70] width 15 height 15
